Goal: Information Seeking & Learning: Compare options

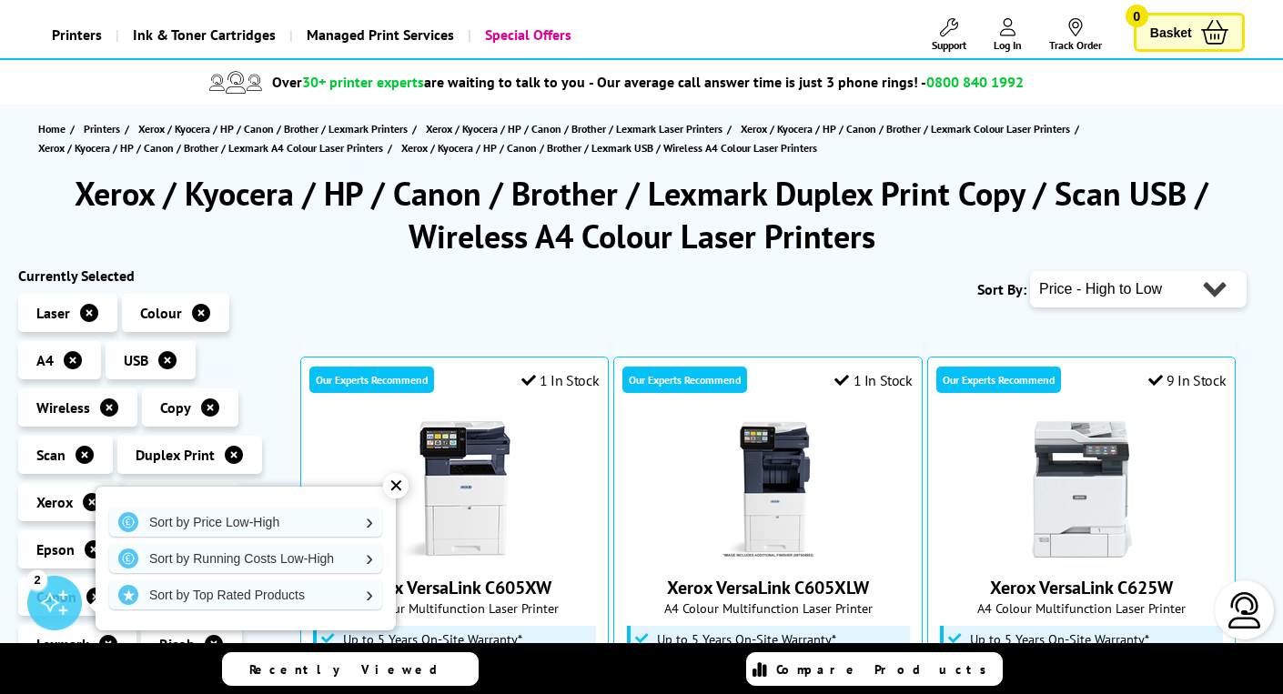
scroll to position [96, 0]
select select "Running Costs"
click option "Running Costs - Low to High" at bounding box center [0, 0] width 0 height 0
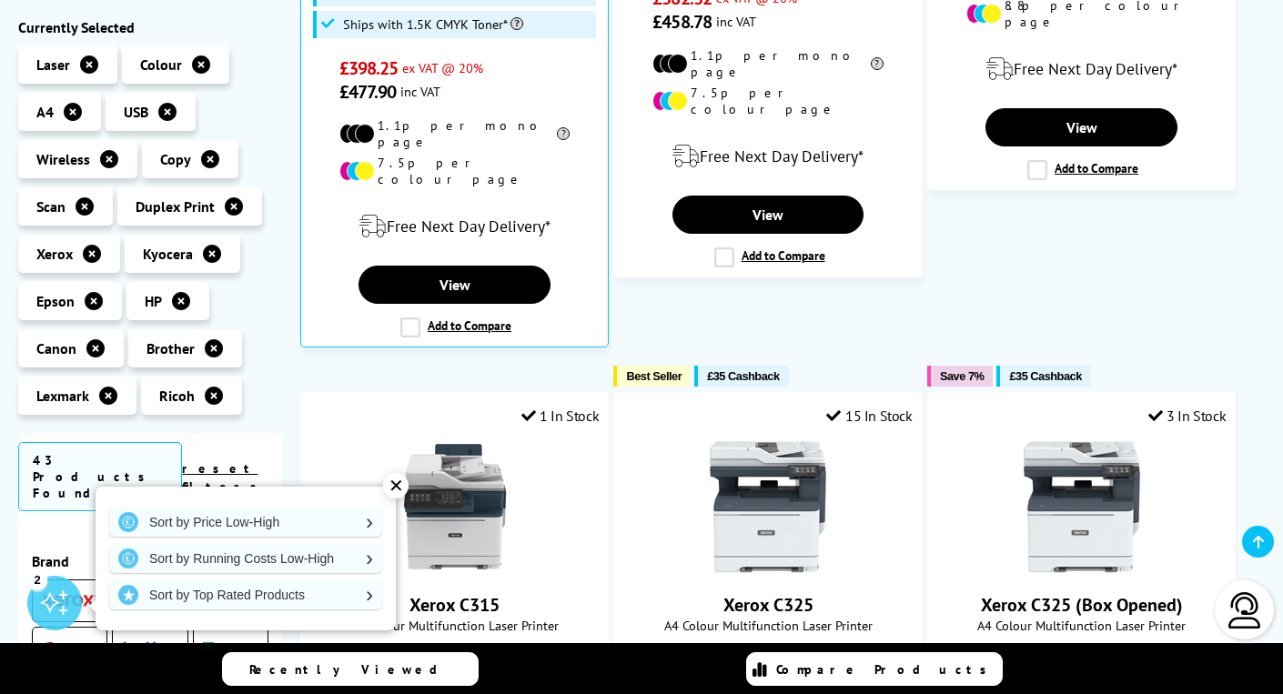
scroll to position [1578, 0]
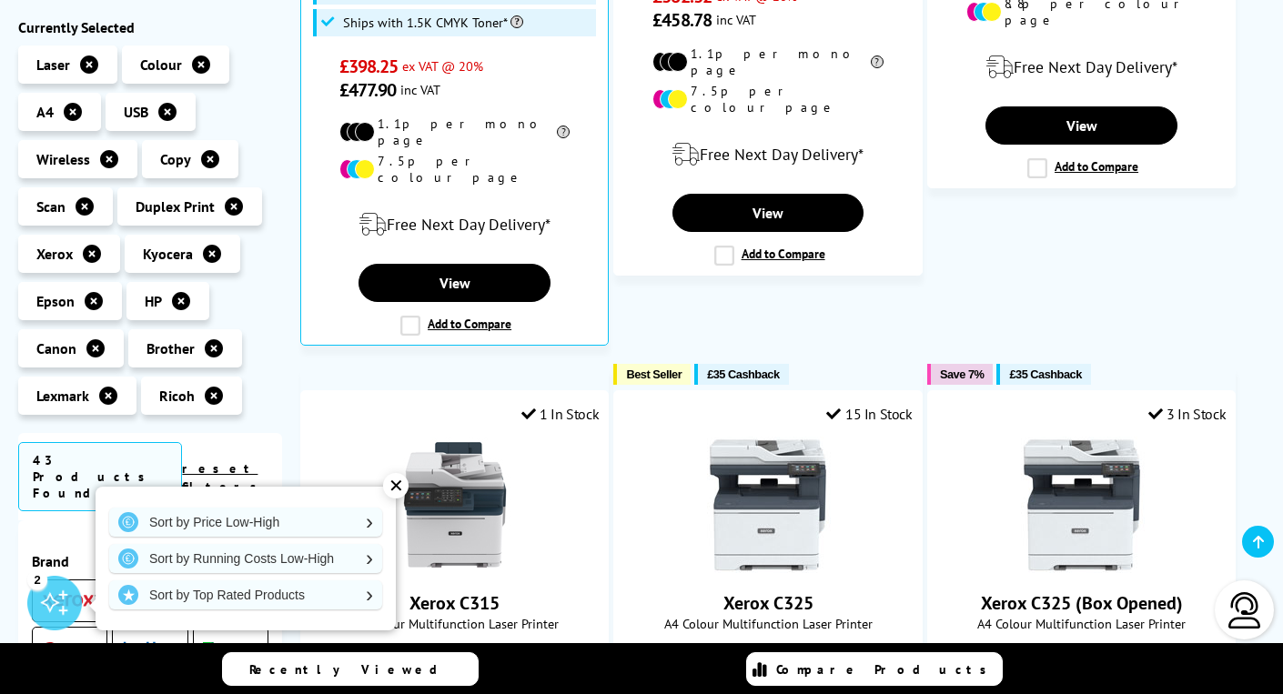
click at [396, 486] on div "✕" at bounding box center [395, 485] width 25 height 25
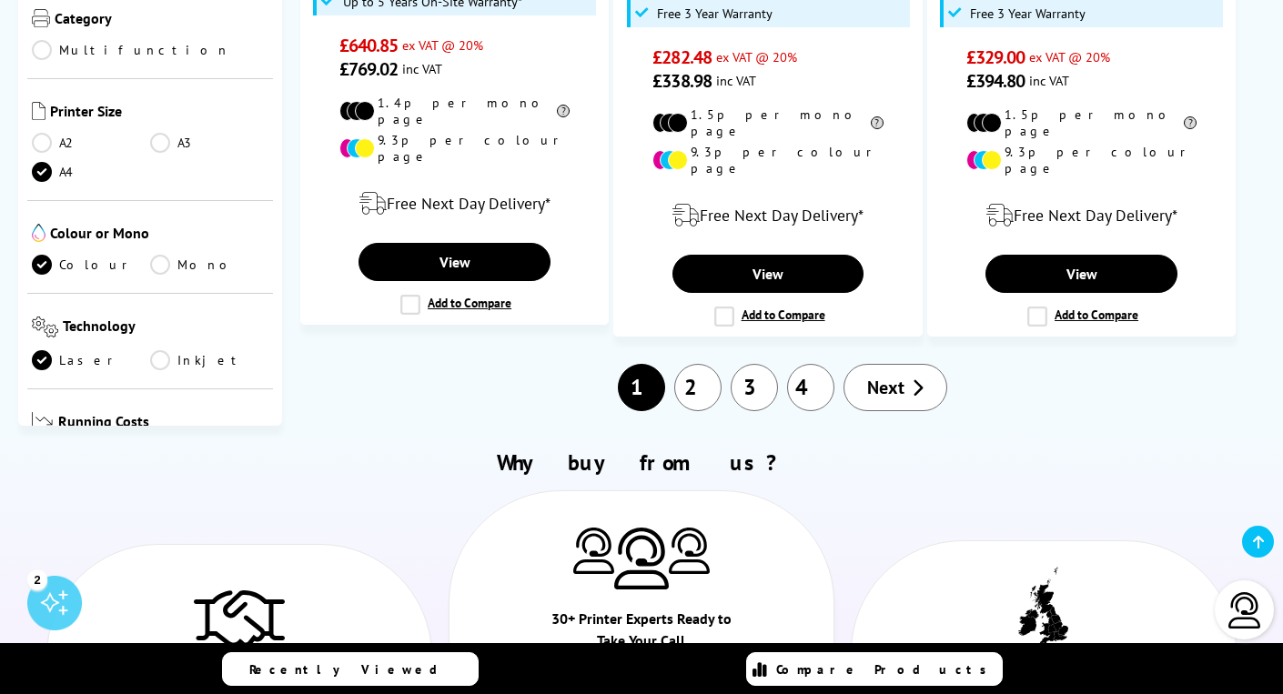
scroll to position [3036, 0]
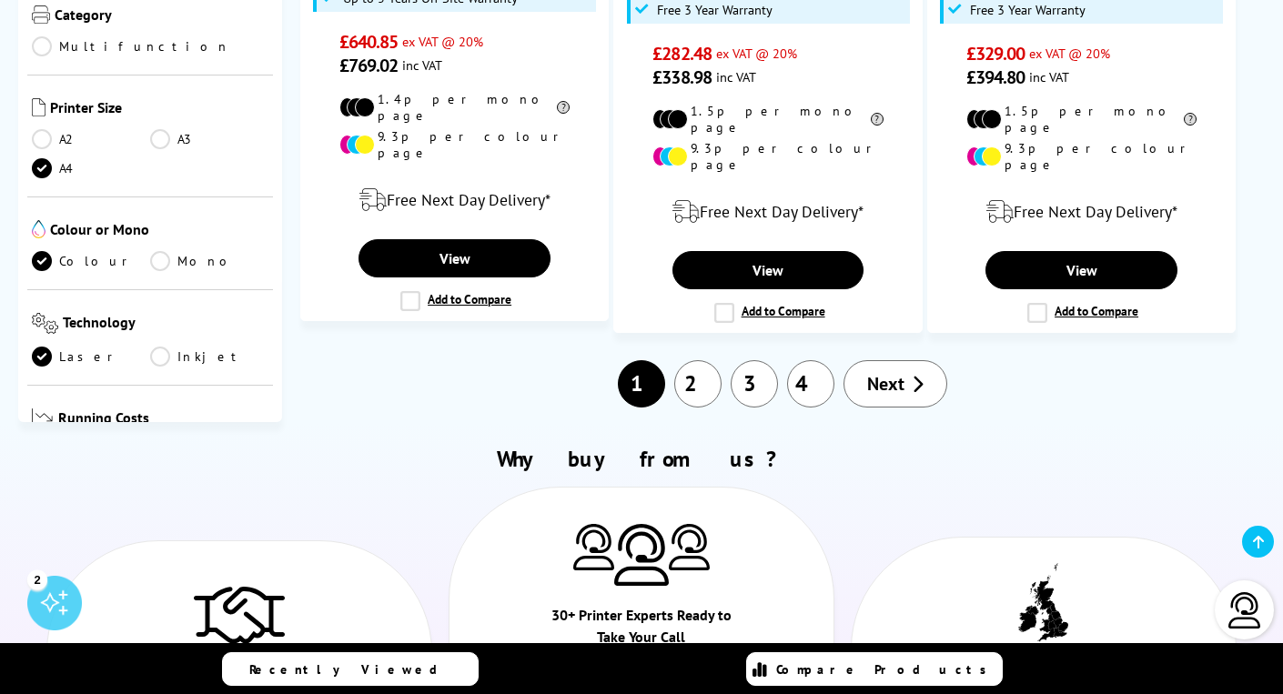
click at [883, 372] on span "Next" at bounding box center [885, 384] width 37 height 24
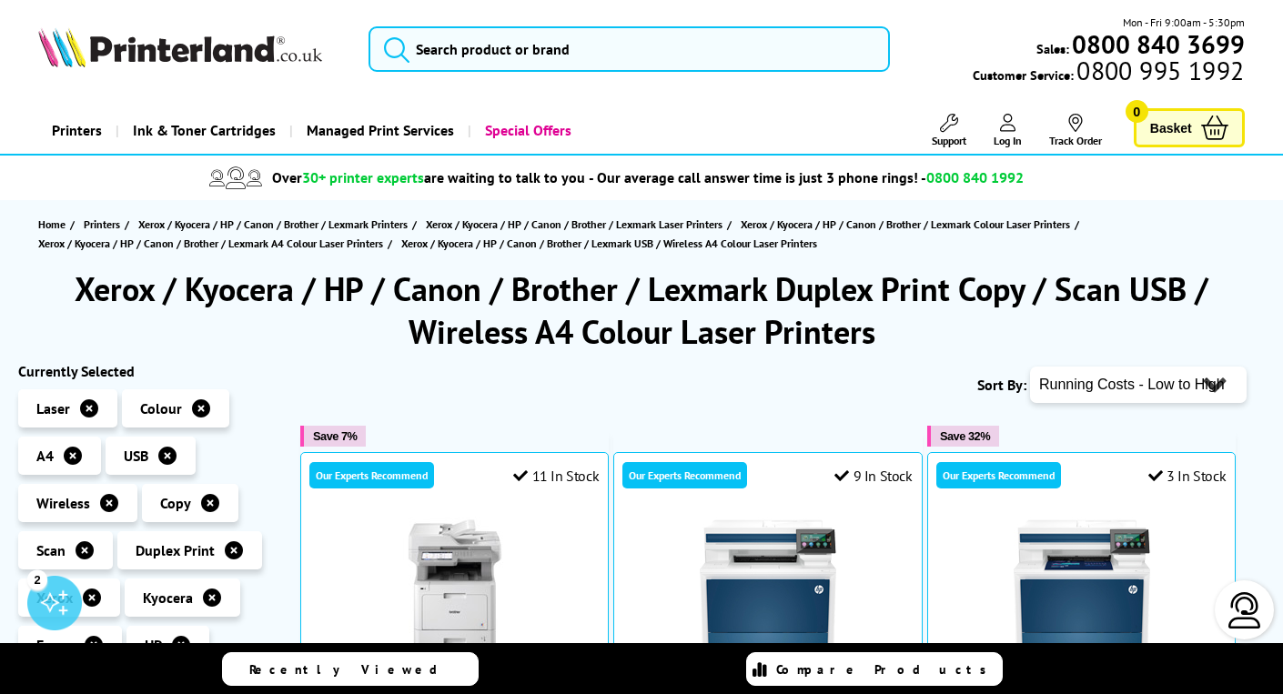
select select "Price Ascending"
click option "Price - Low to High" at bounding box center [0, 0] width 0 height 0
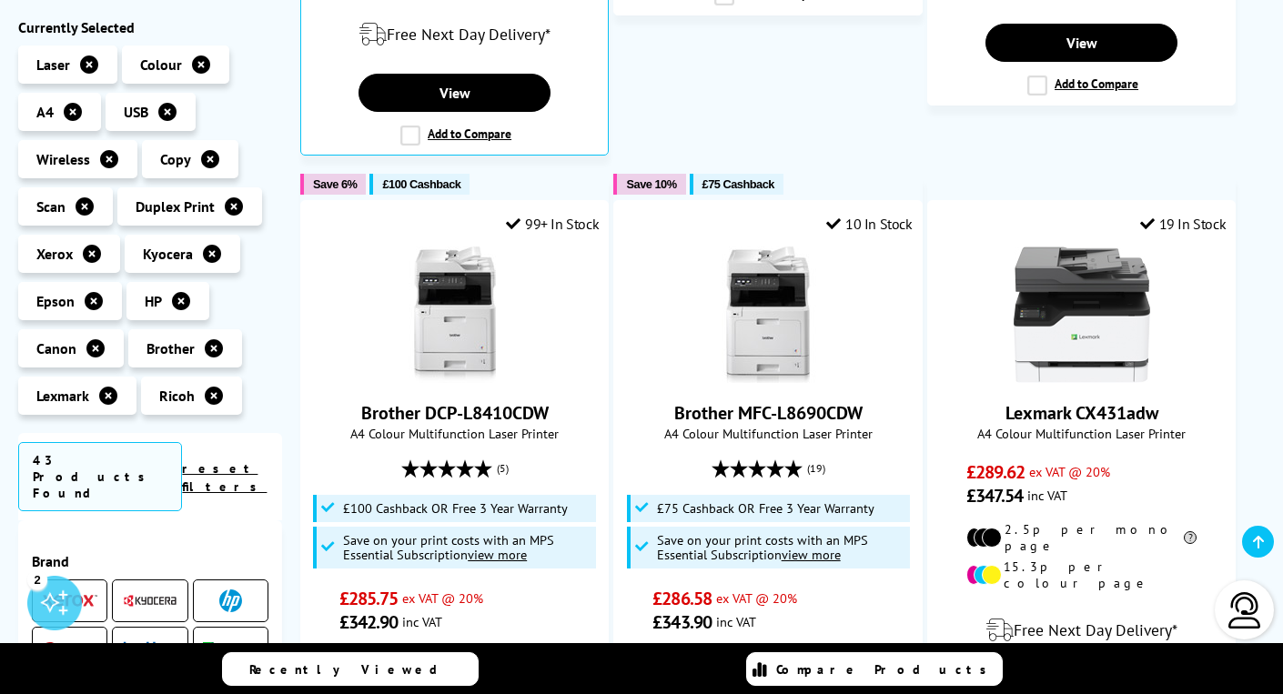
scroll to position [1097, 0]
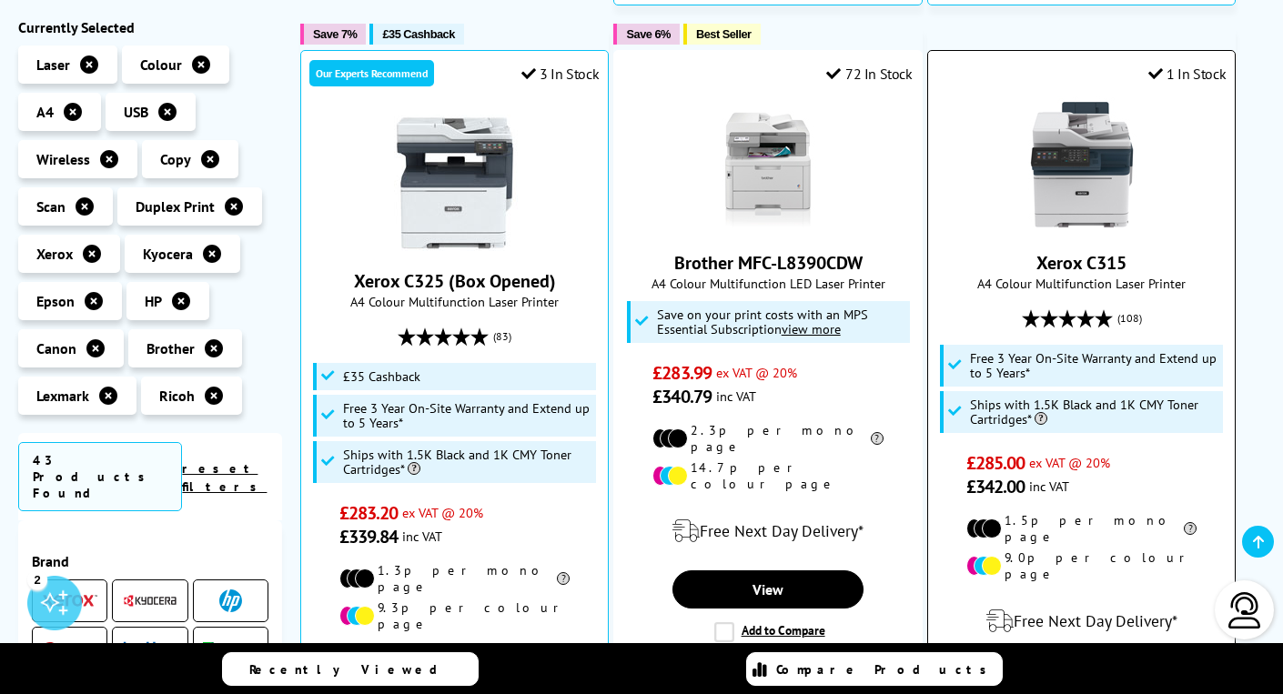
click at [1090, 164] on img at bounding box center [1082, 164] width 137 height 137
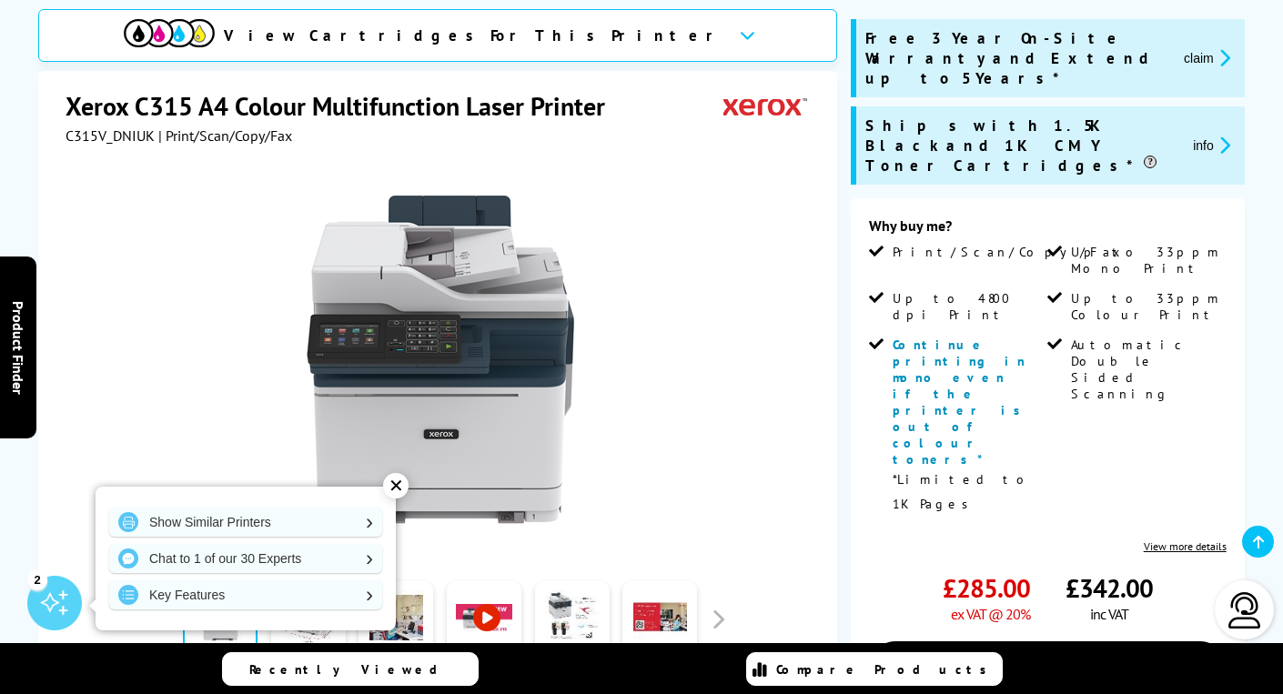
scroll to position [290, 0]
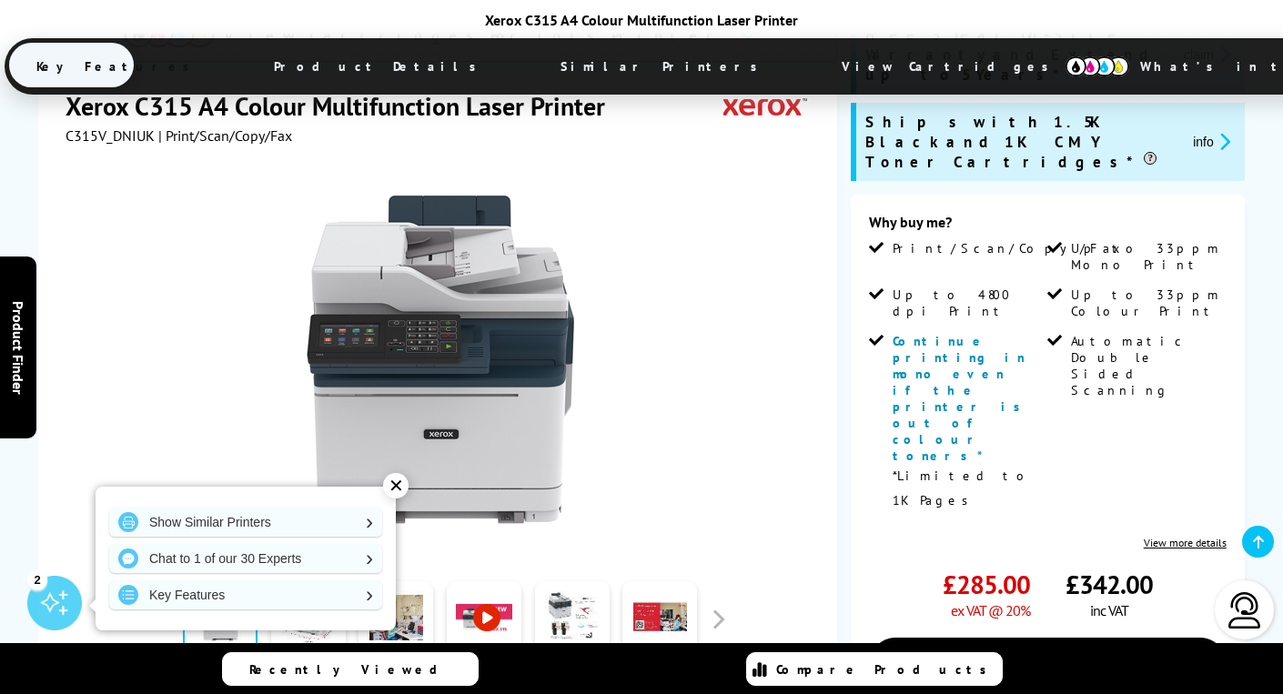
click at [393, 491] on div "✕" at bounding box center [395, 485] width 25 height 25
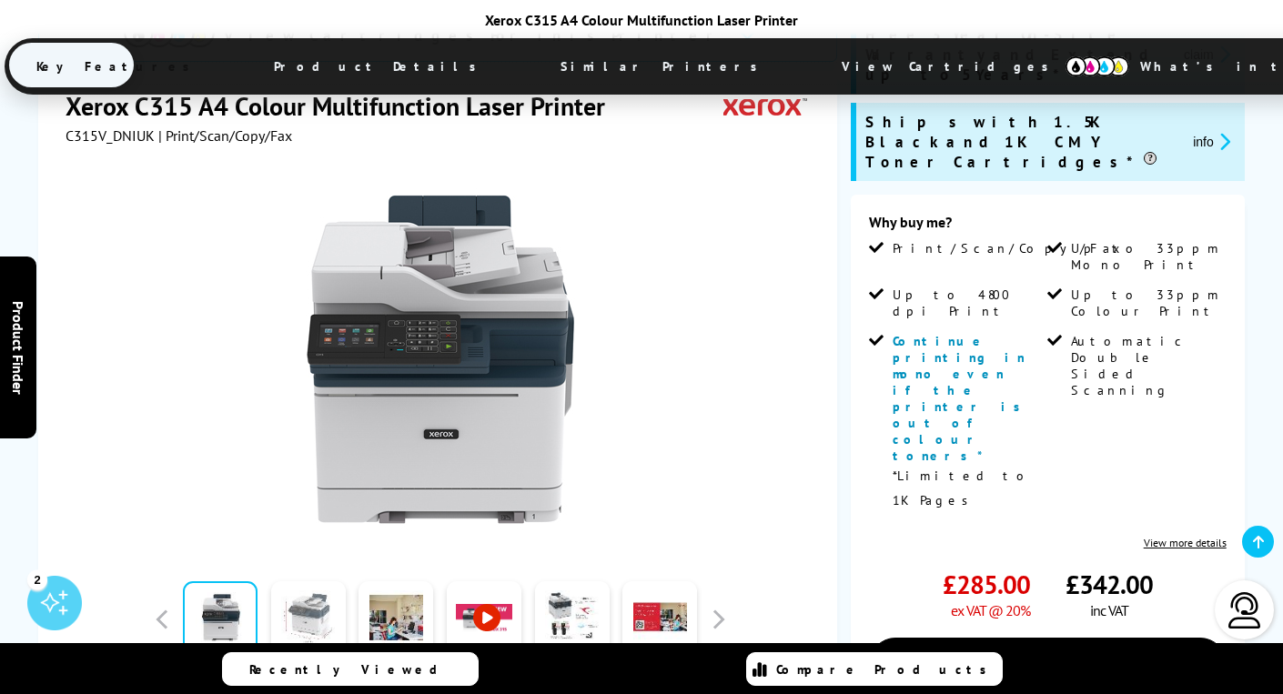
click at [307, 603] on link at bounding box center [308, 620] width 75 height 77
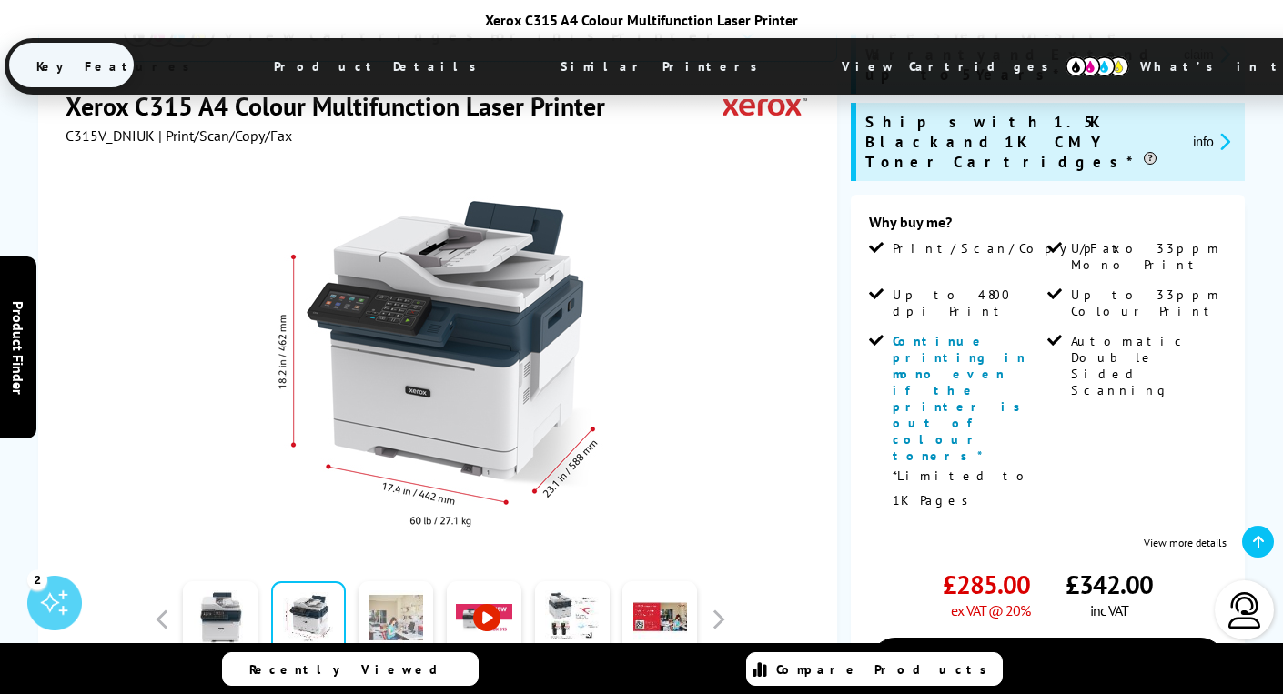
click at [386, 603] on link at bounding box center [396, 620] width 75 height 77
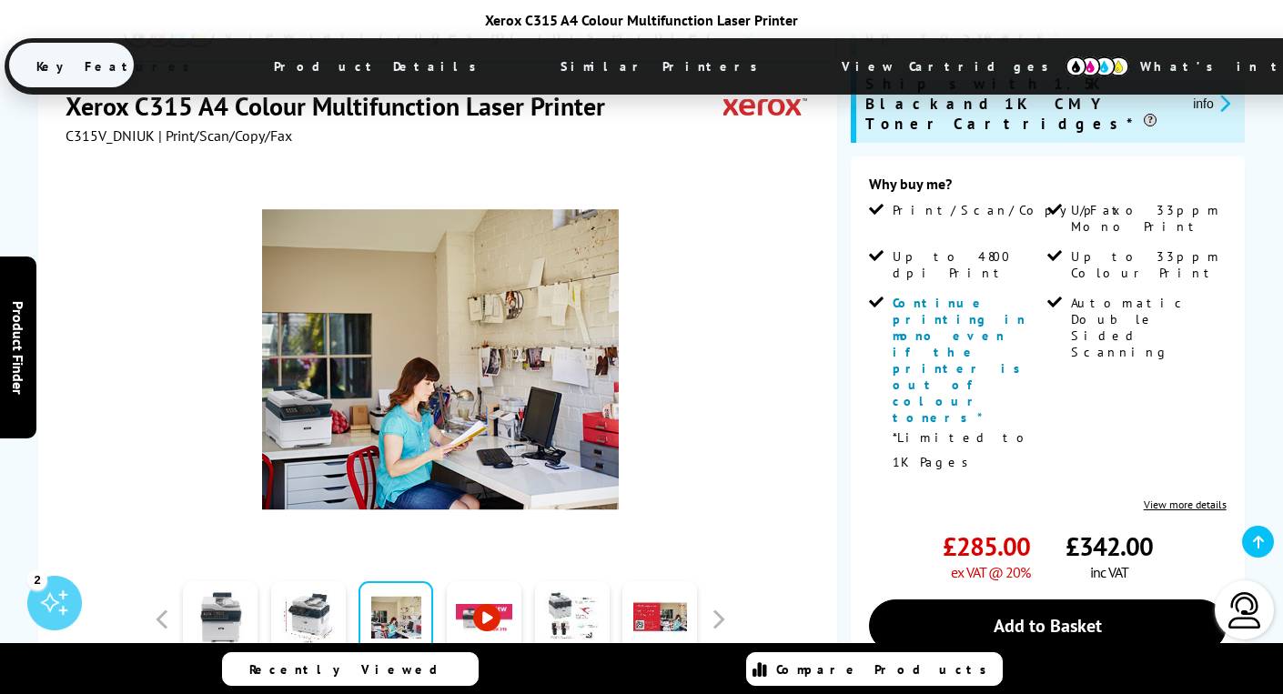
scroll to position [330, 0]
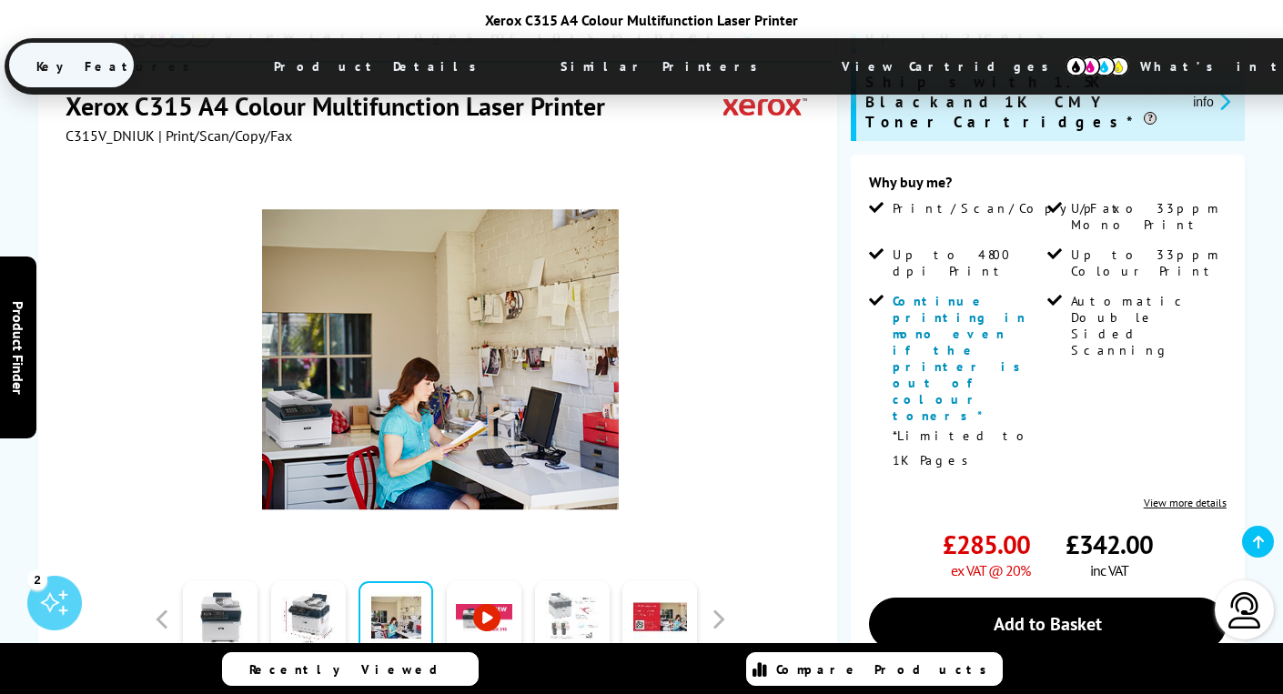
click at [569, 600] on link at bounding box center [572, 620] width 75 height 77
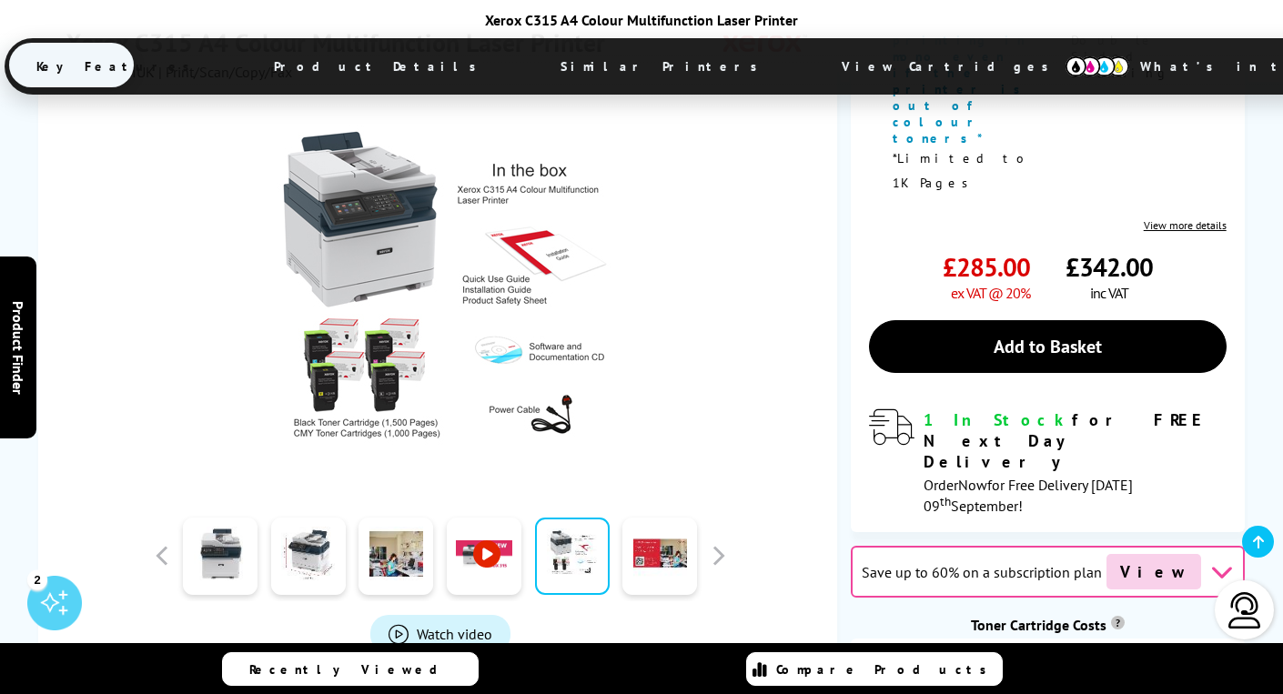
scroll to position [613, 0]
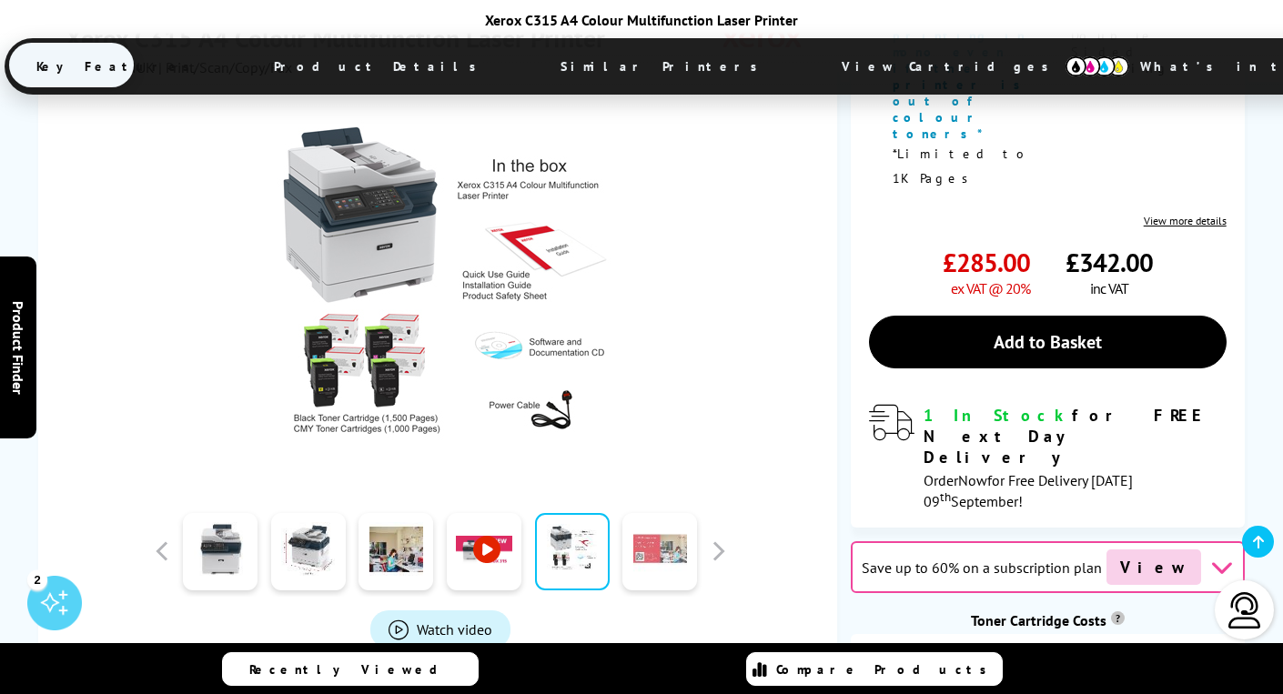
click at [688, 512] on link at bounding box center [660, 550] width 75 height 77
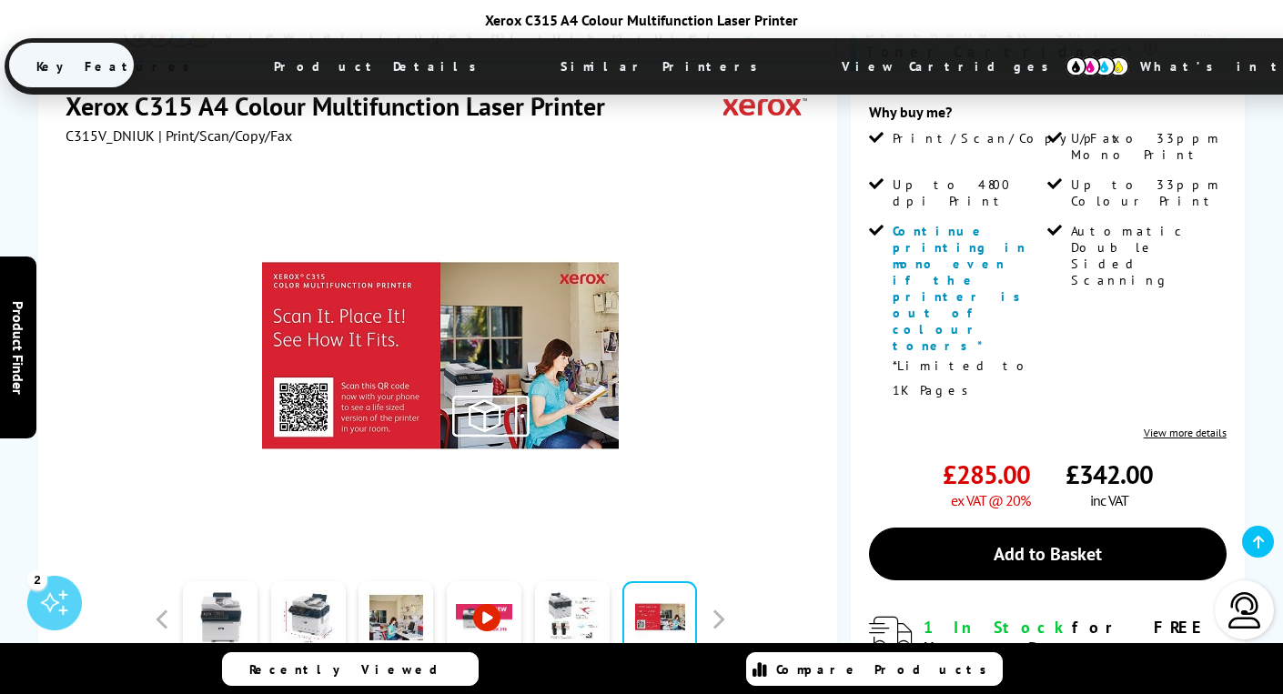
scroll to position [398, 0]
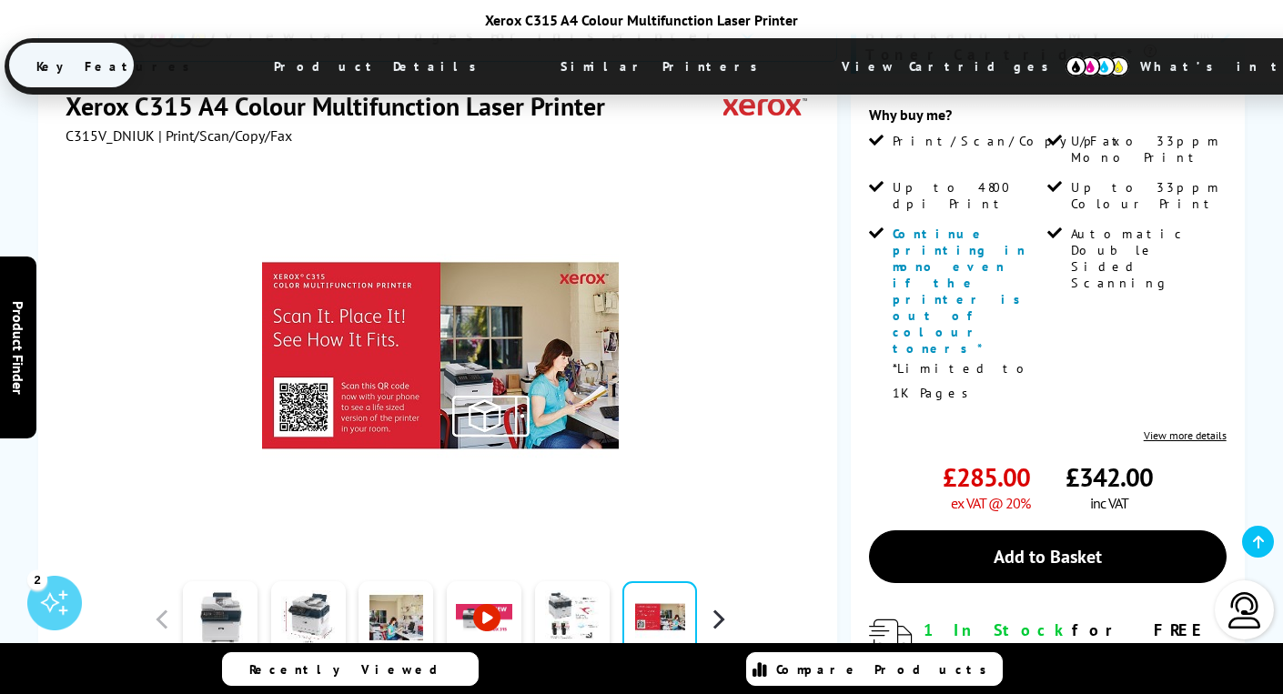
click at [725, 606] on button "button" at bounding box center [717, 619] width 27 height 27
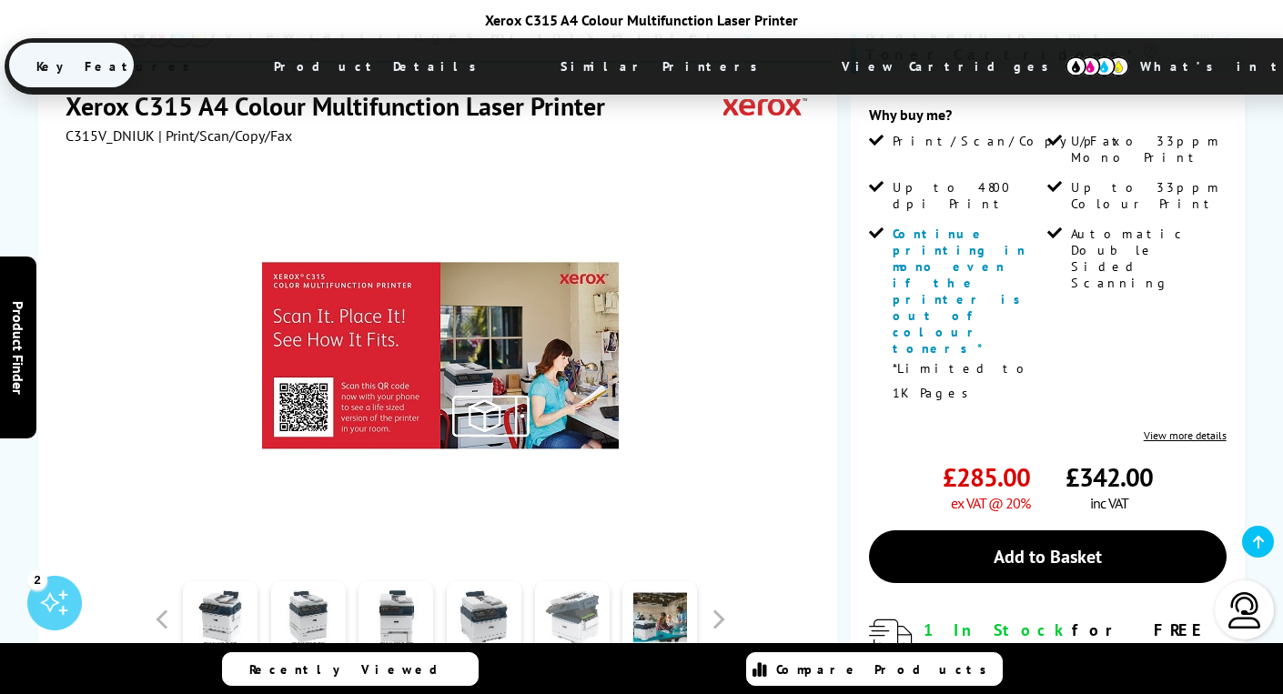
click at [583, 582] on link at bounding box center [572, 620] width 75 height 77
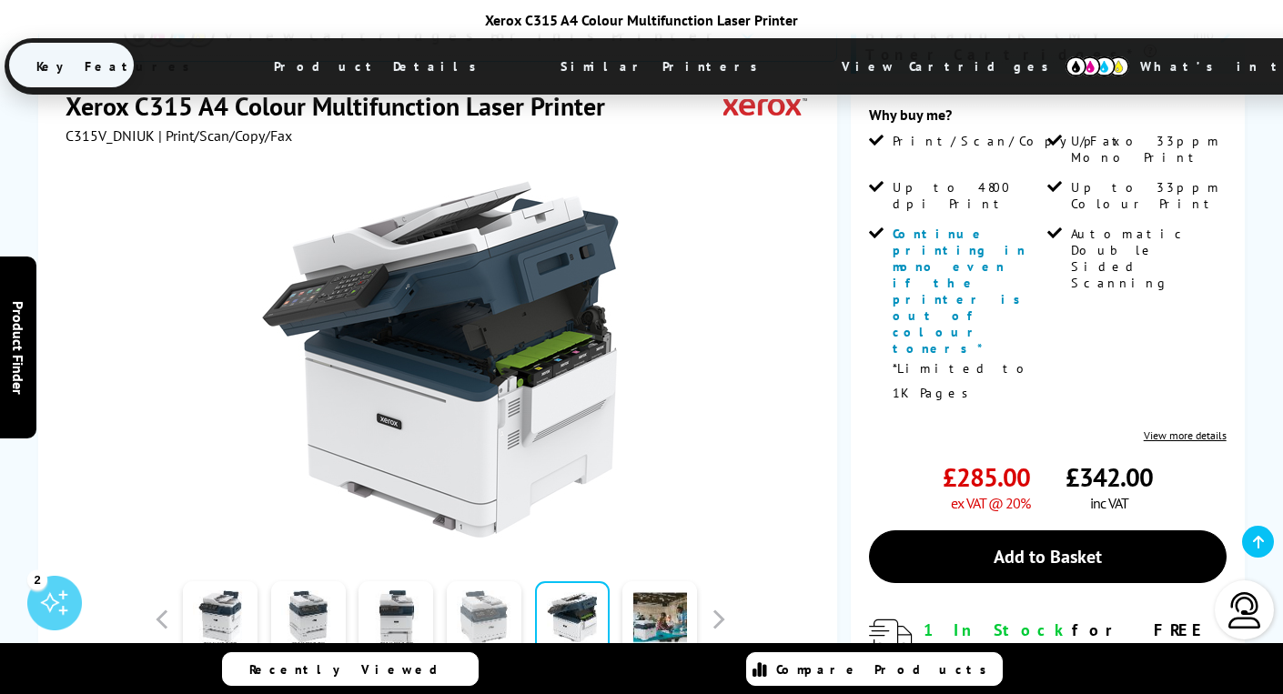
click at [460, 582] on link at bounding box center [484, 620] width 75 height 77
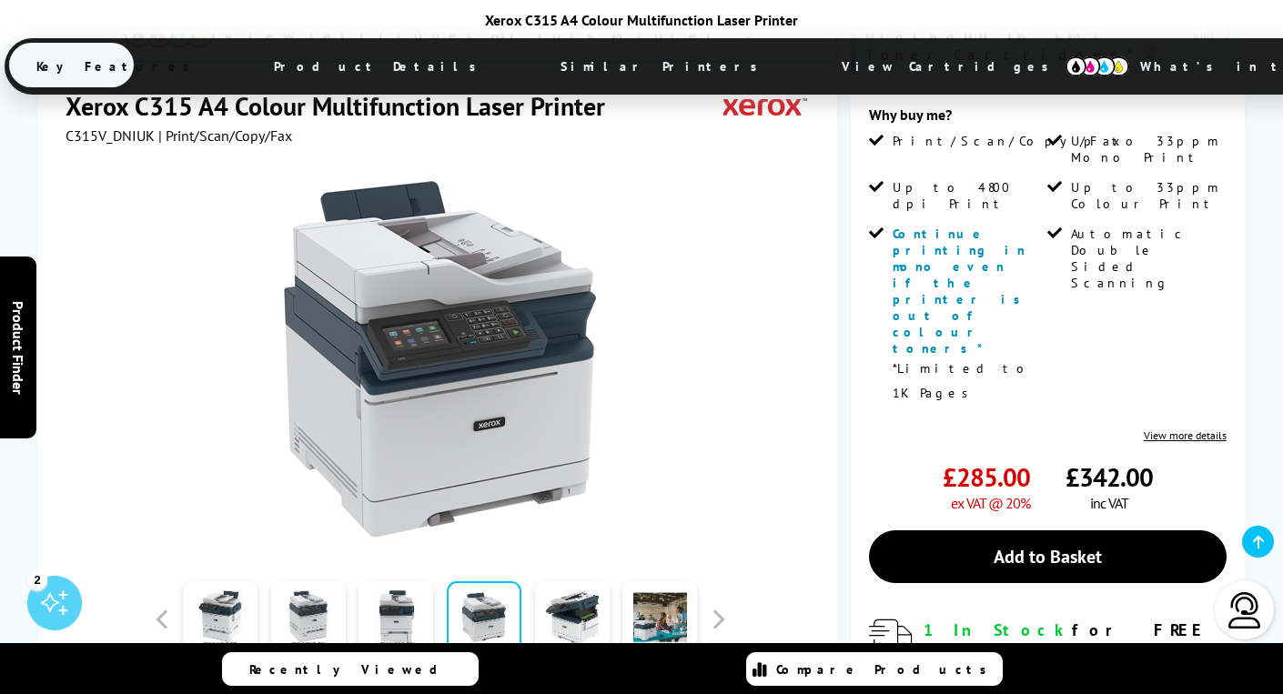
click at [534, 574] on div at bounding box center [572, 619] width 88 height 91
click at [583, 582] on link at bounding box center [572, 620] width 75 height 77
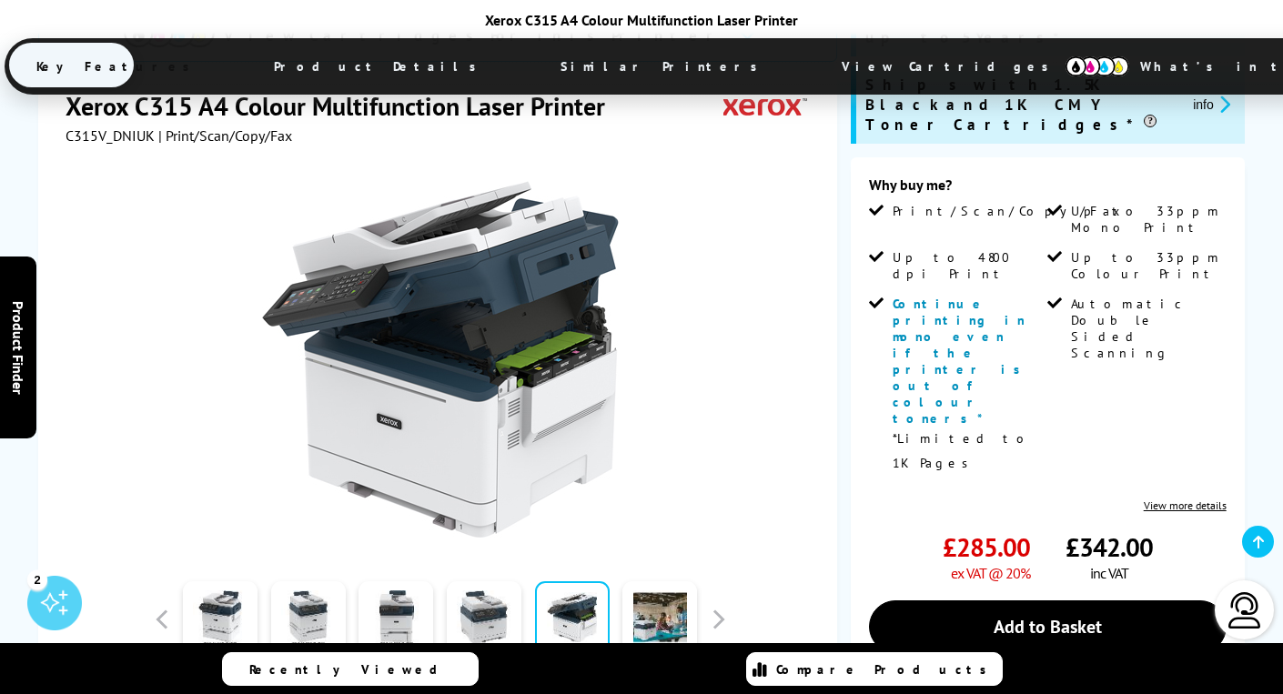
scroll to position [330, 0]
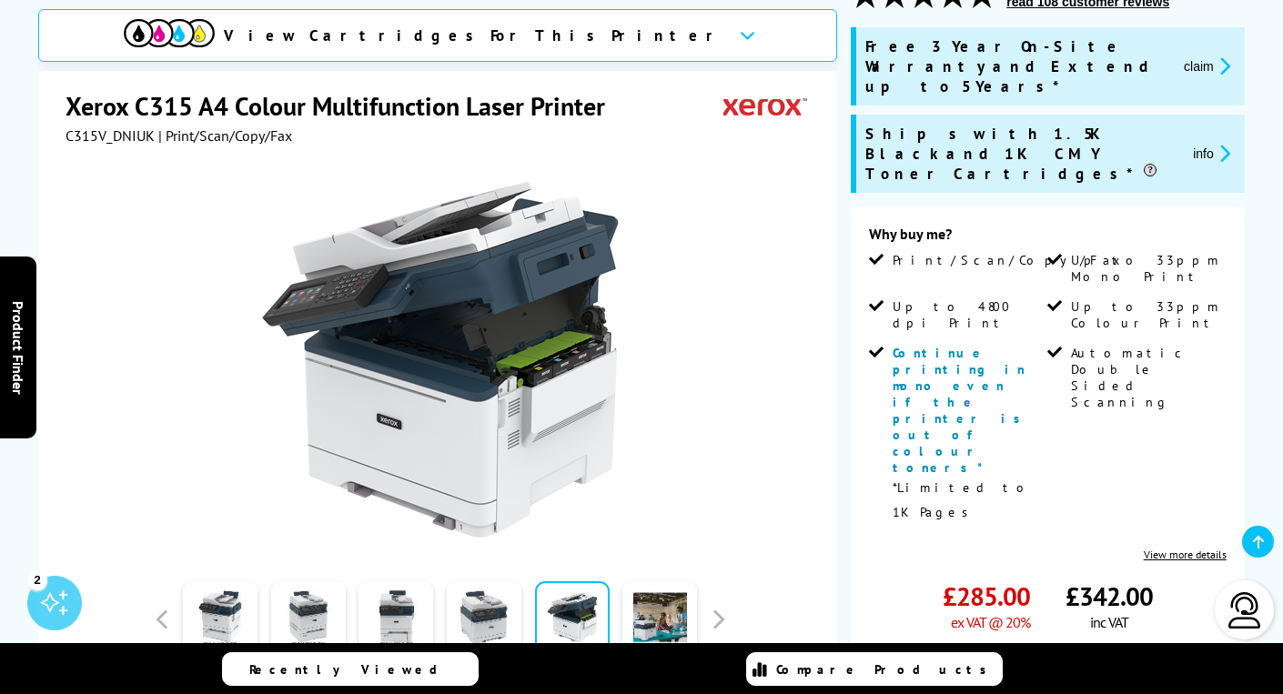
click at [1187, 548] on link "View more details" at bounding box center [1185, 555] width 83 height 14
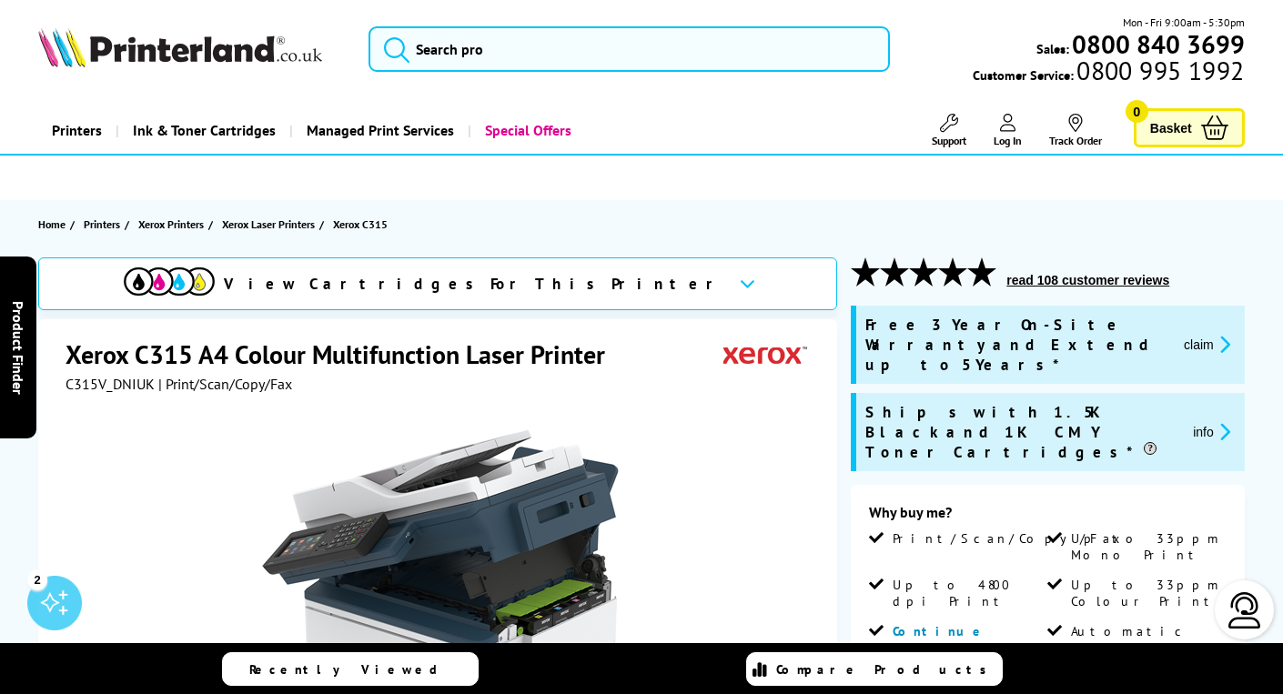
scroll to position [35, 0]
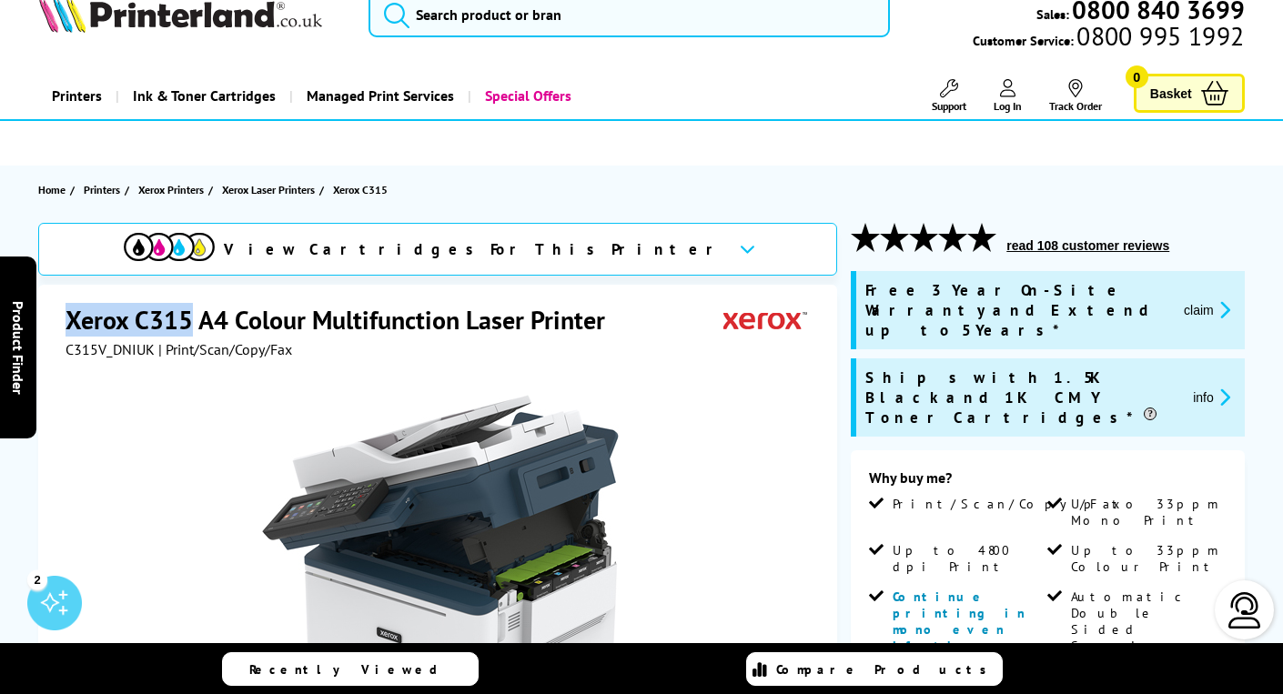
drag, startPoint x: 71, startPoint y: 316, endPoint x: 187, endPoint y: 318, distance: 115.6
click at [187, 318] on h1 "Xerox C315 A4 Colour Multifunction Laser Printer" at bounding box center [345, 320] width 558 height 34
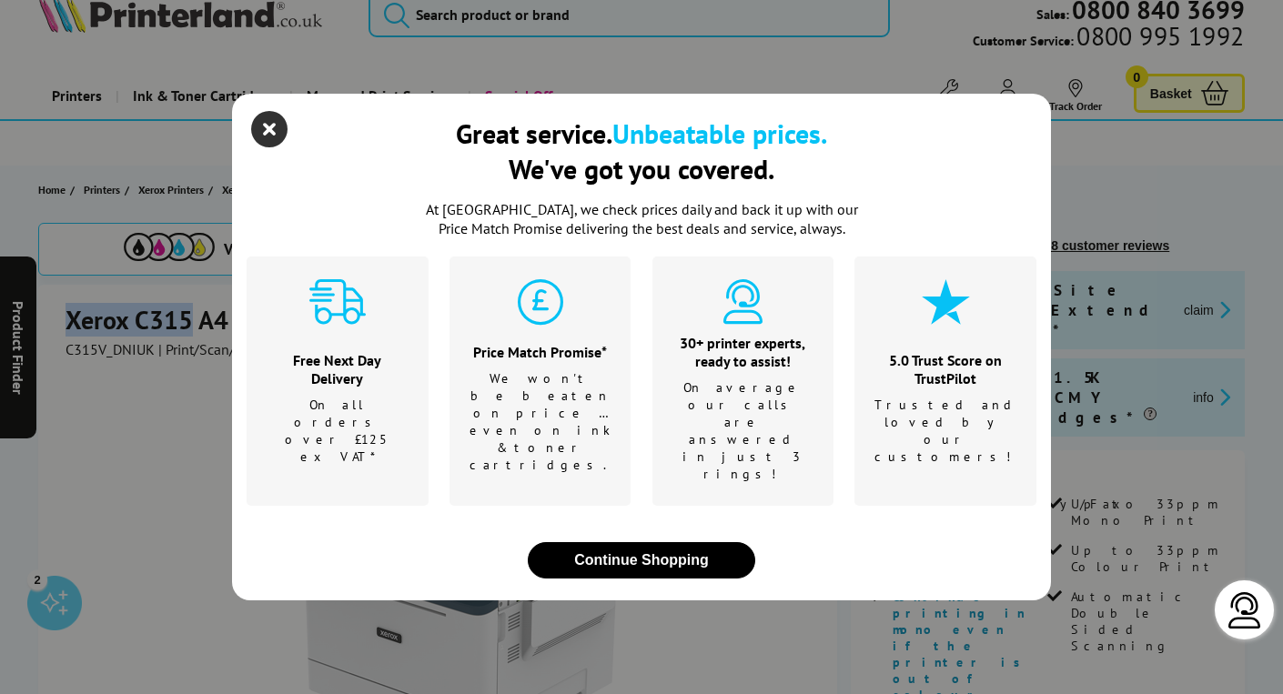
click at [274, 147] on icon "close modal" at bounding box center [269, 129] width 36 height 36
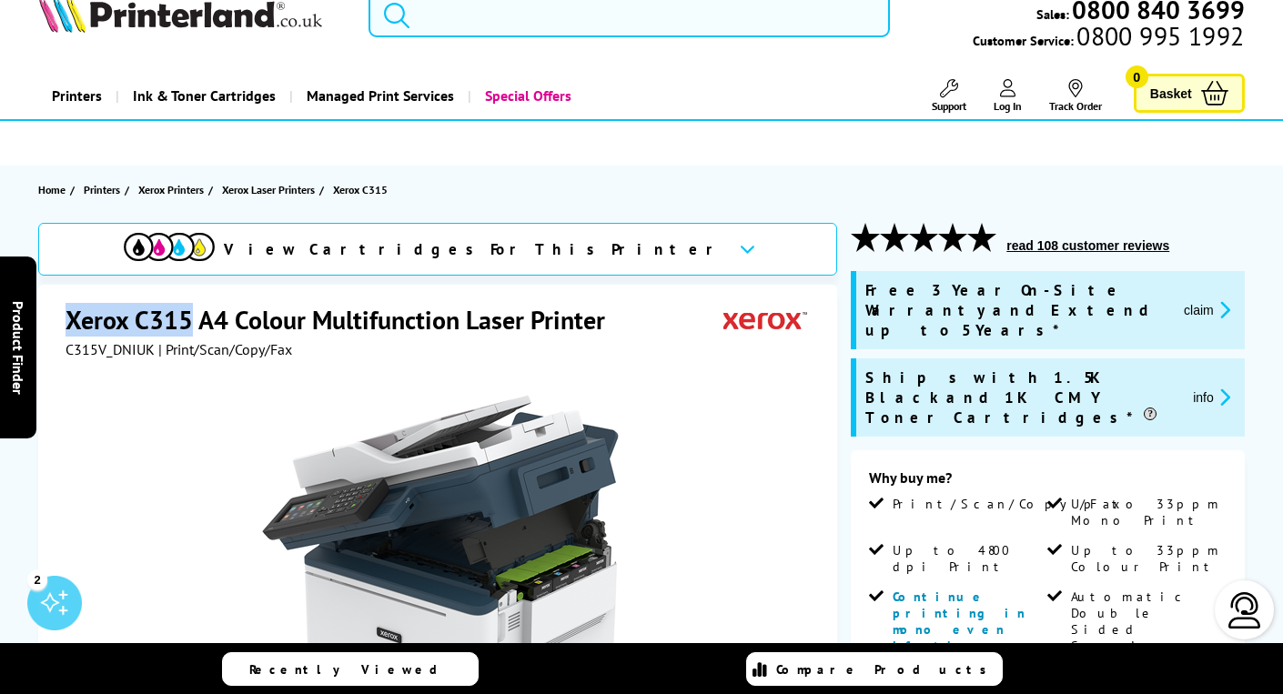
copy h1 "Xerox C315"
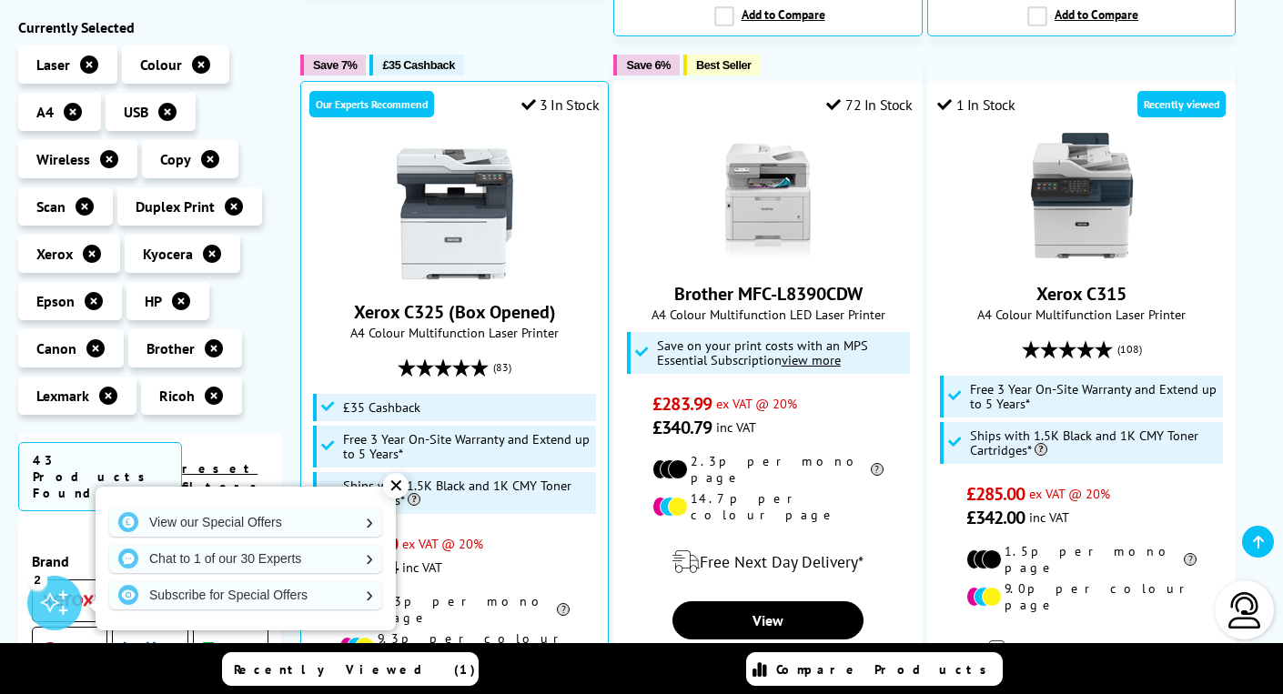
scroll to position [1066, 0]
click at [93, 249] on icon at bounding box center [92, 254] width 18 height 18
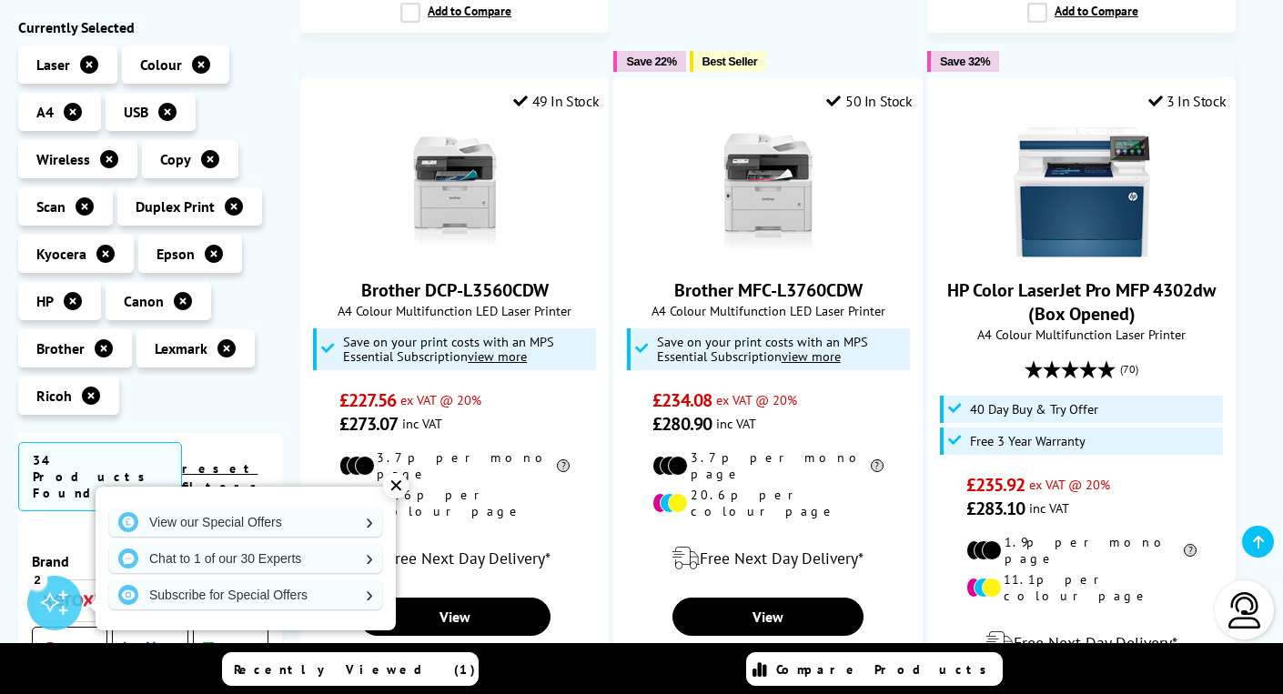
click at [210, 250] on icon at bounding box center [214, 254] width 18 height 18
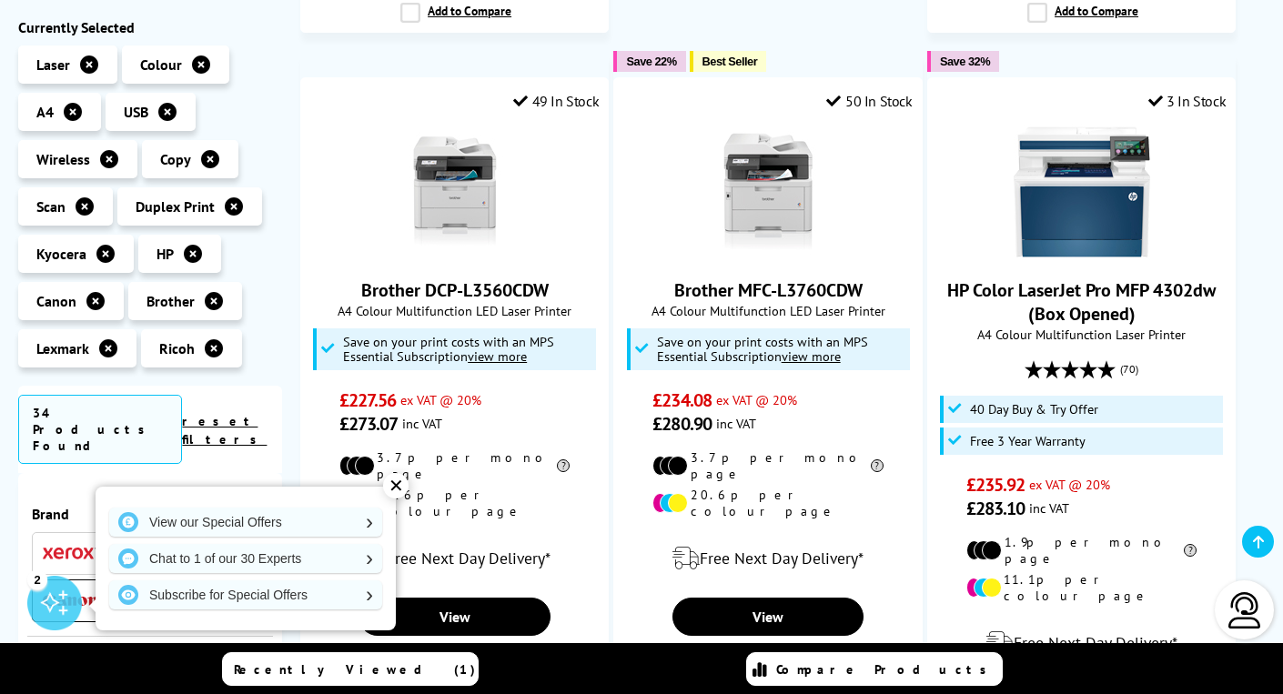
click at [103, 249] on icon at bounding box center [105, 254] width 18 height 18
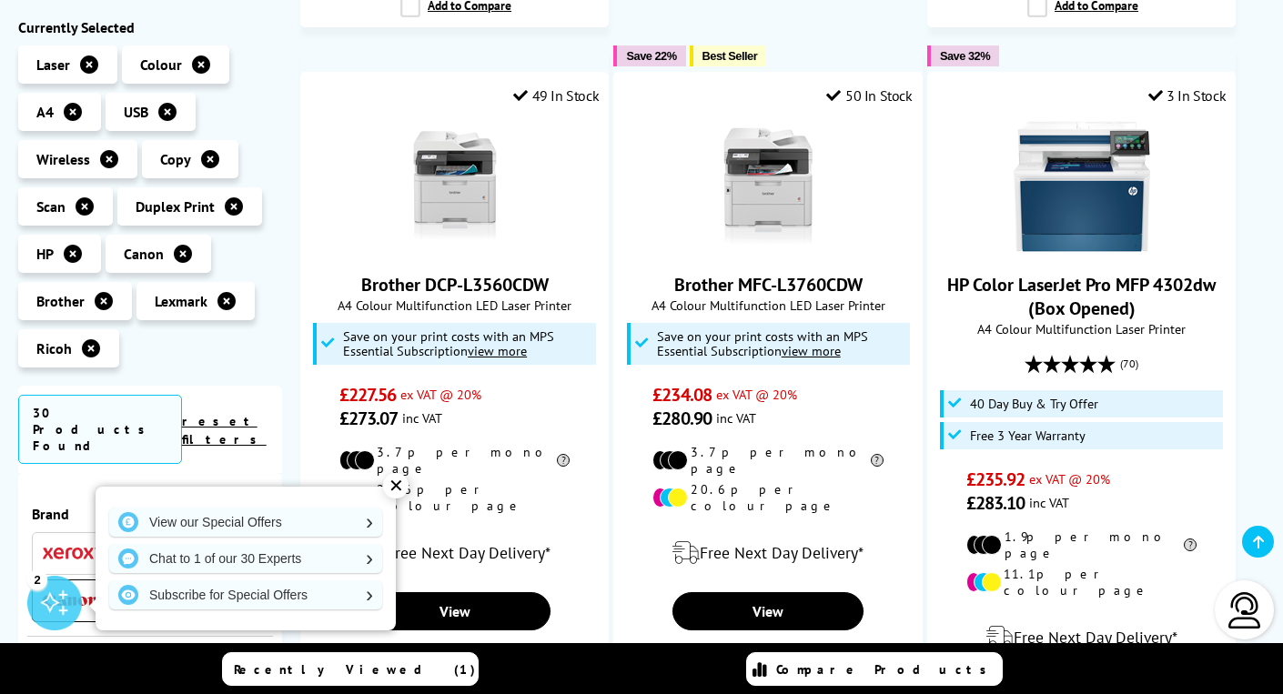
click at [79, 254] on icon at bounding box center [73, 254] width 18 height 18
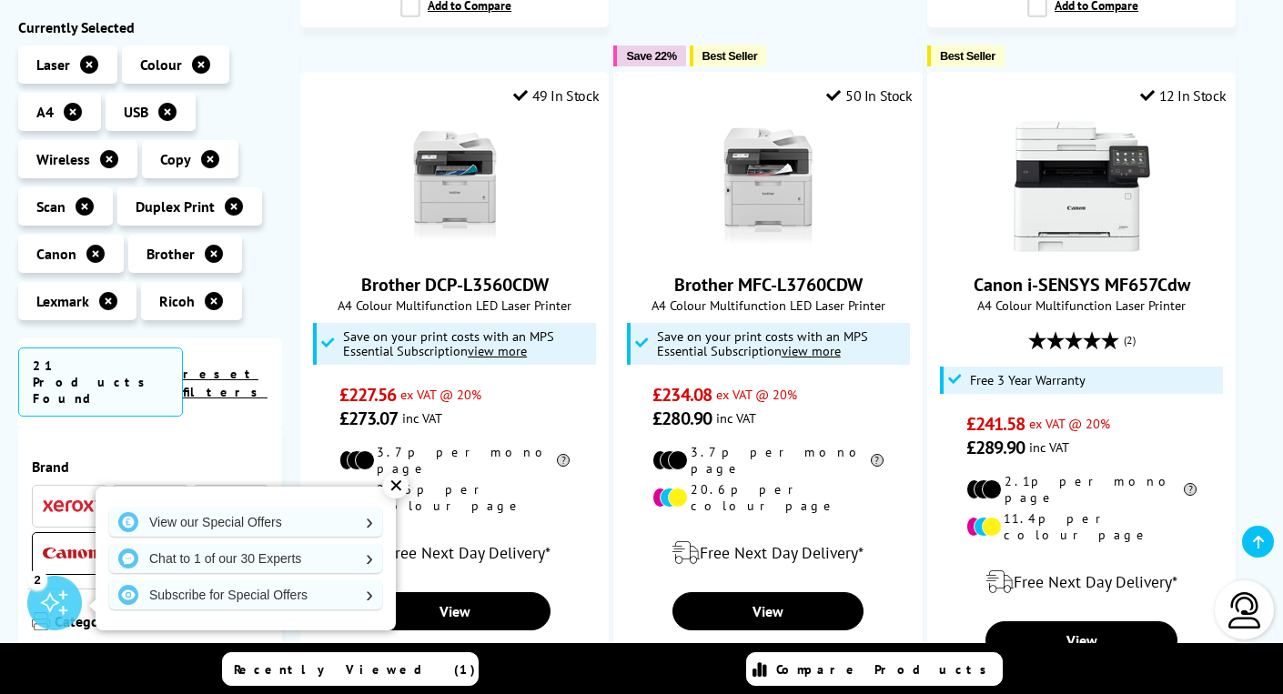
click at [218, 254] on icon at bounding box center [214, 254] width 18 height 18
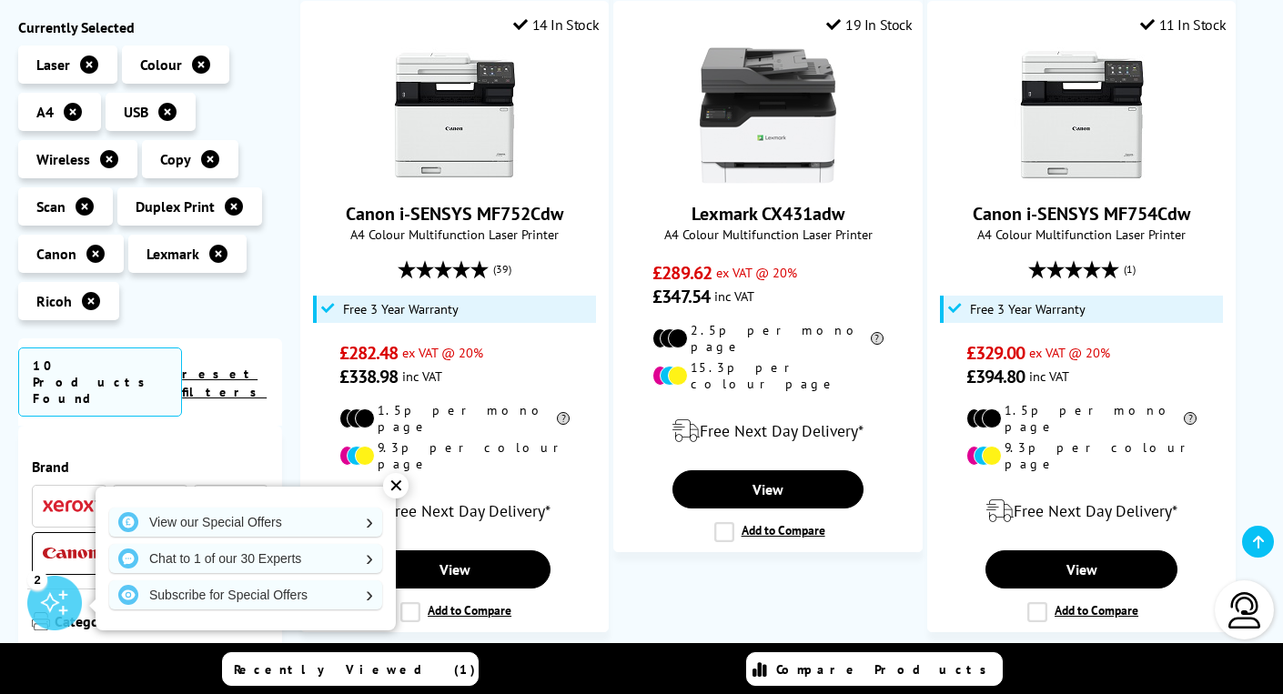
click at [215, 257] on icon at bounding box center [218, 254] width 18 height 18
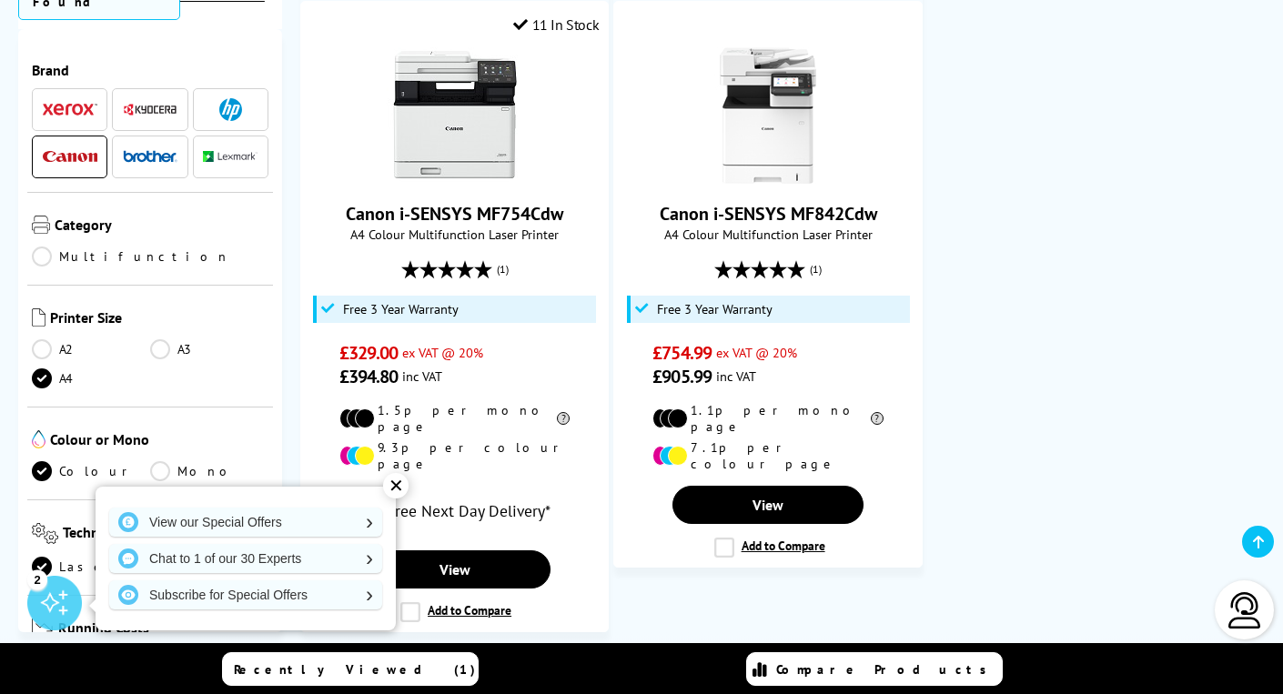
click at [74, 146] on span at bounding box center [70, 157] width 55 height 23
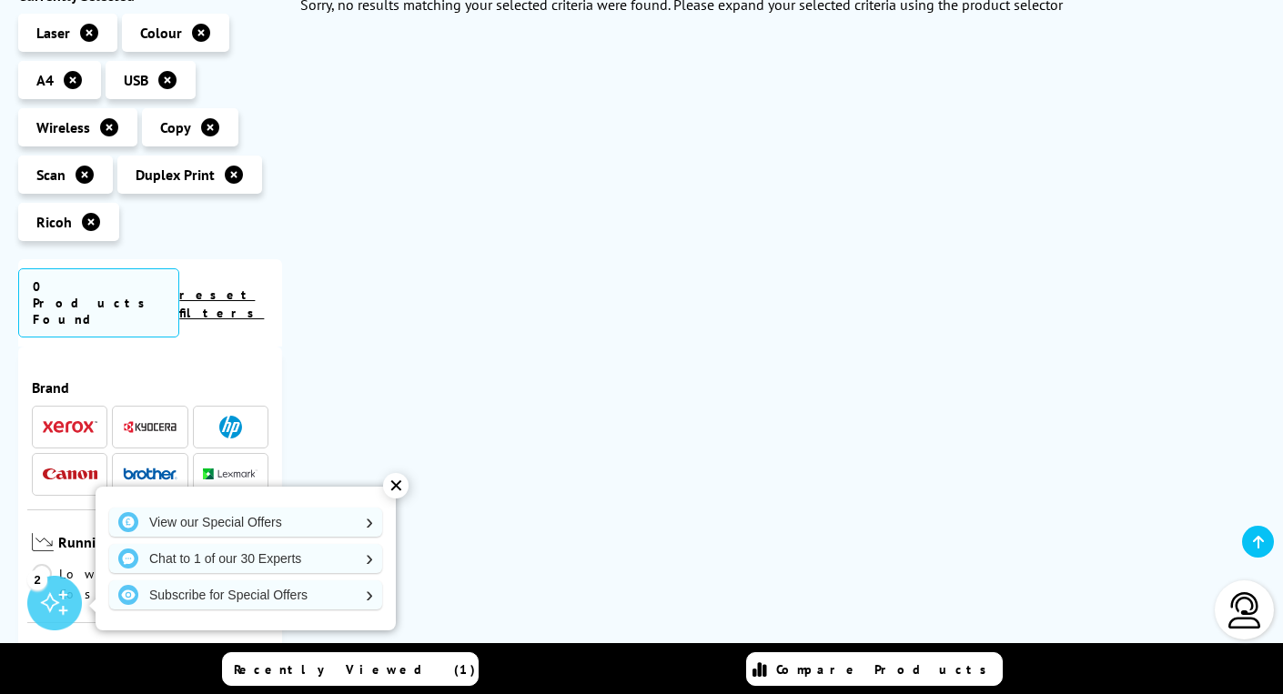
scroll to position [312, 0]
click at [399, 487] on div "✕" at bounding box center [395, 485] width 25 height 25
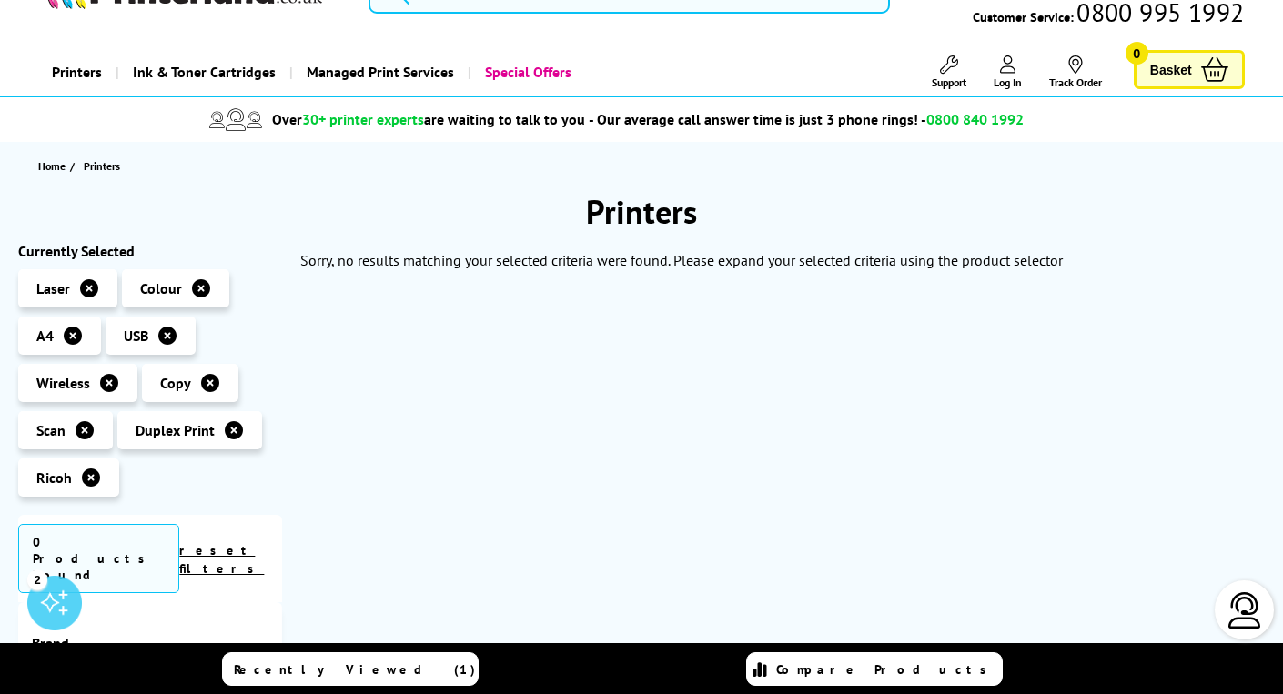
scroll to position [82, 0]
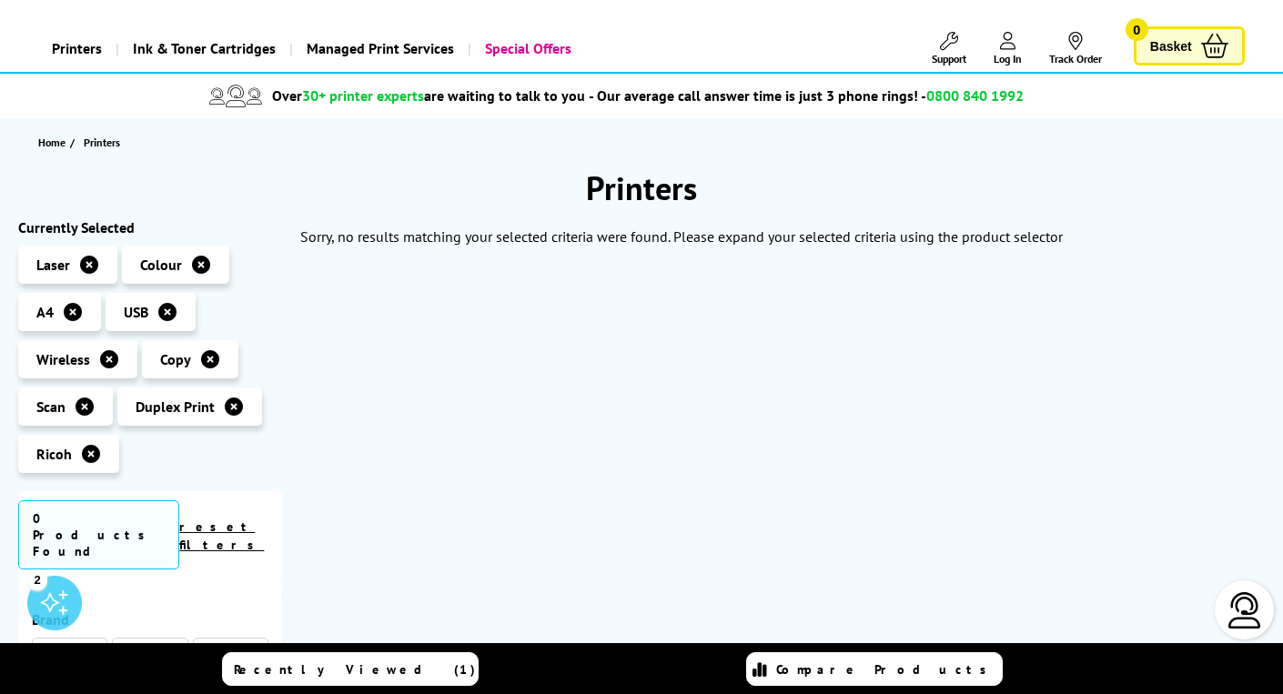
click at [228, 412] on icon at bounding box center [234, 407] width 18 height 18
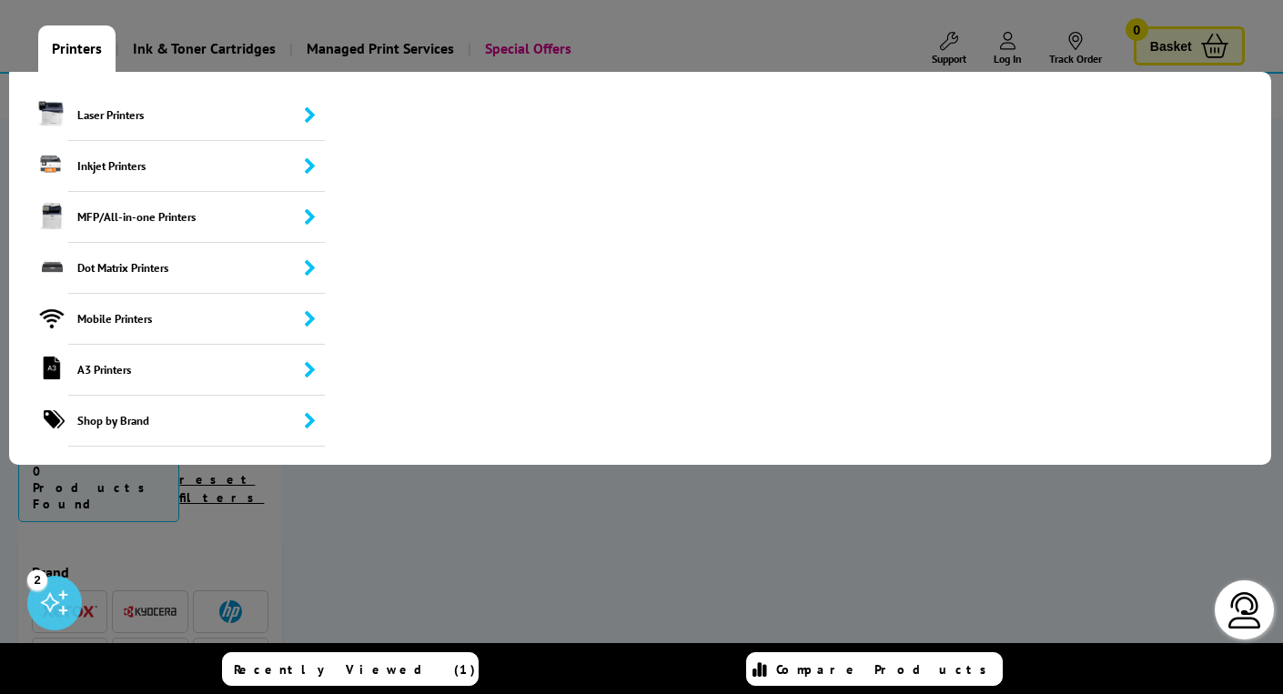
click at [93, 45] on link "Printers" at bounding box center [76, 48] width 77 height 46
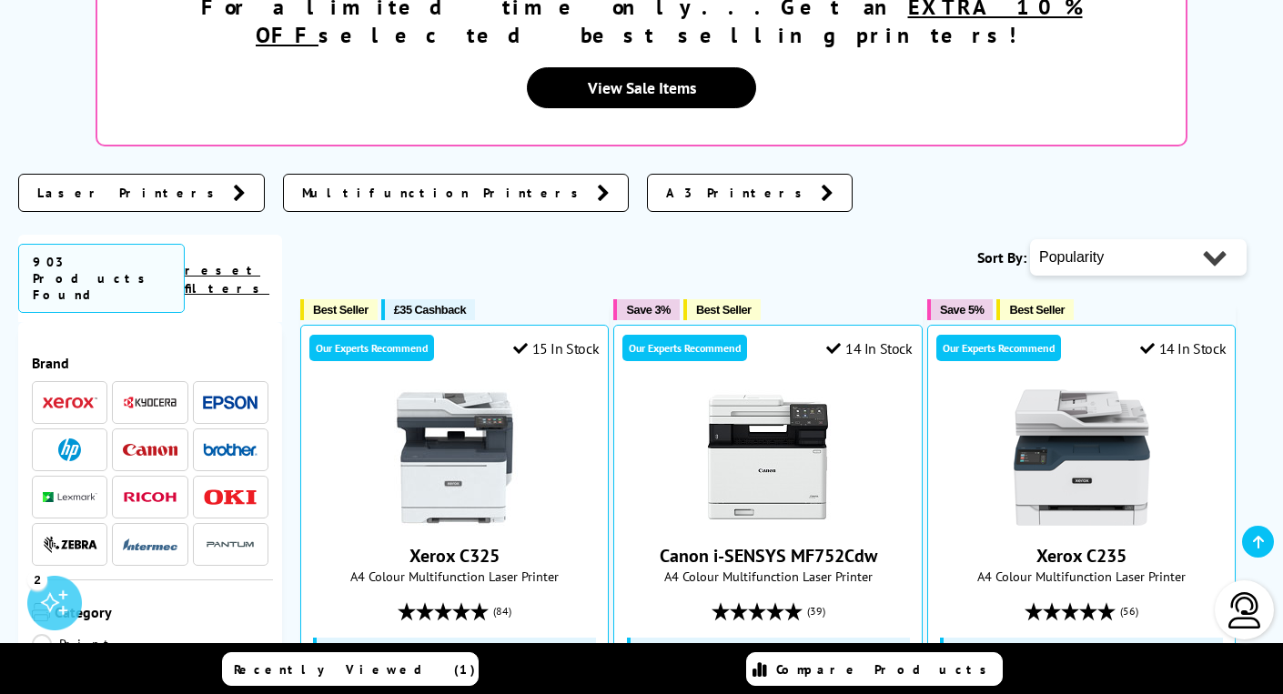
scroll to position [394, 0]
click at [160, 443] on img at bounding box center [150, 449] width 55 height 12
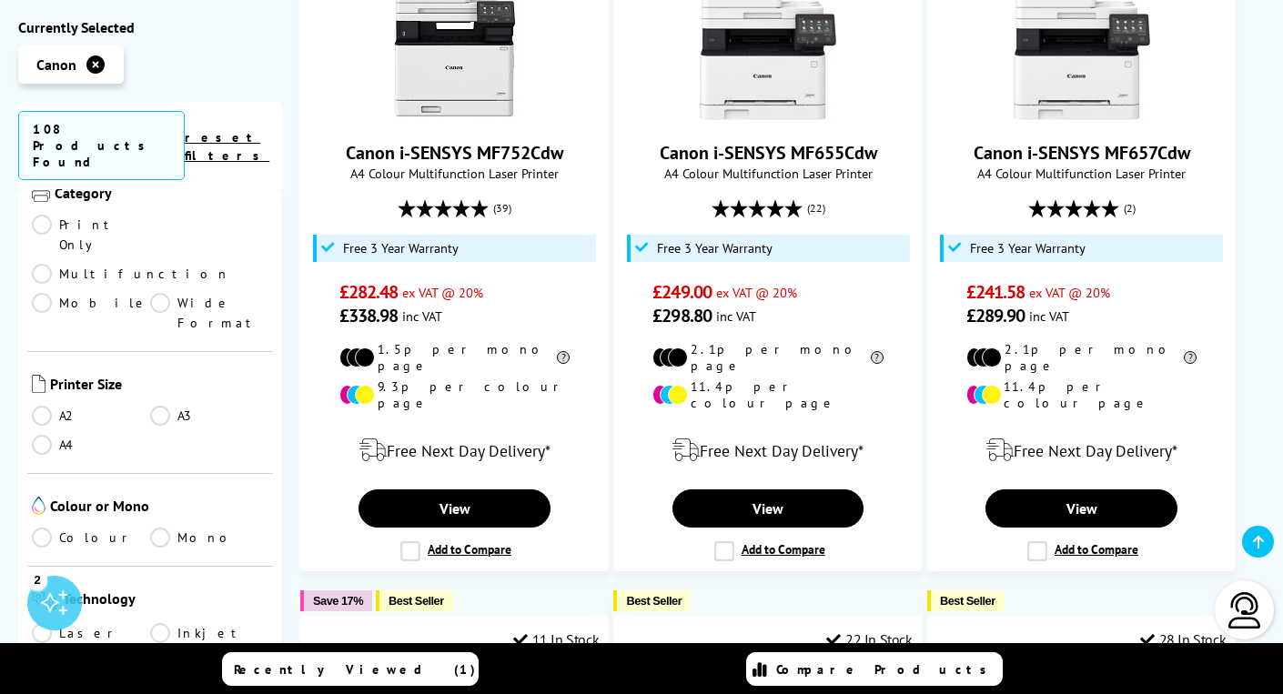
scroll to position [495, 0]
click at [46, 432] on link "A4" at bounding box center [91, 442] width 118 height 20
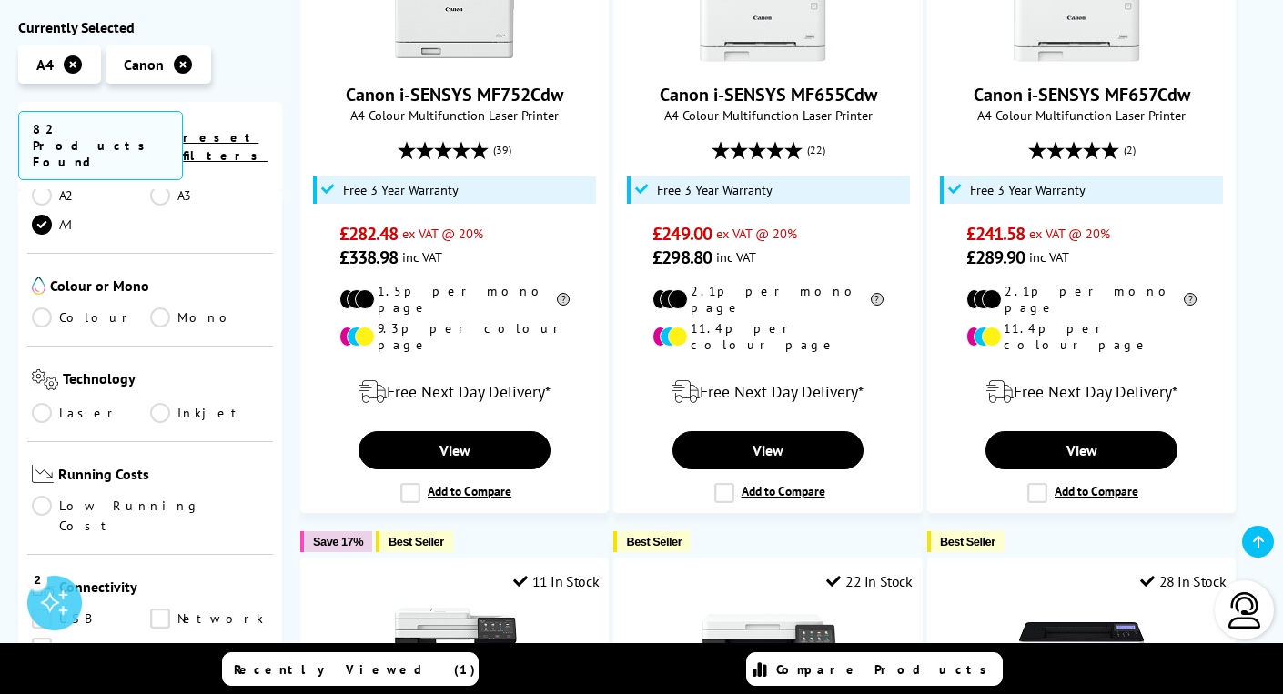
scroll to position [622, 0]
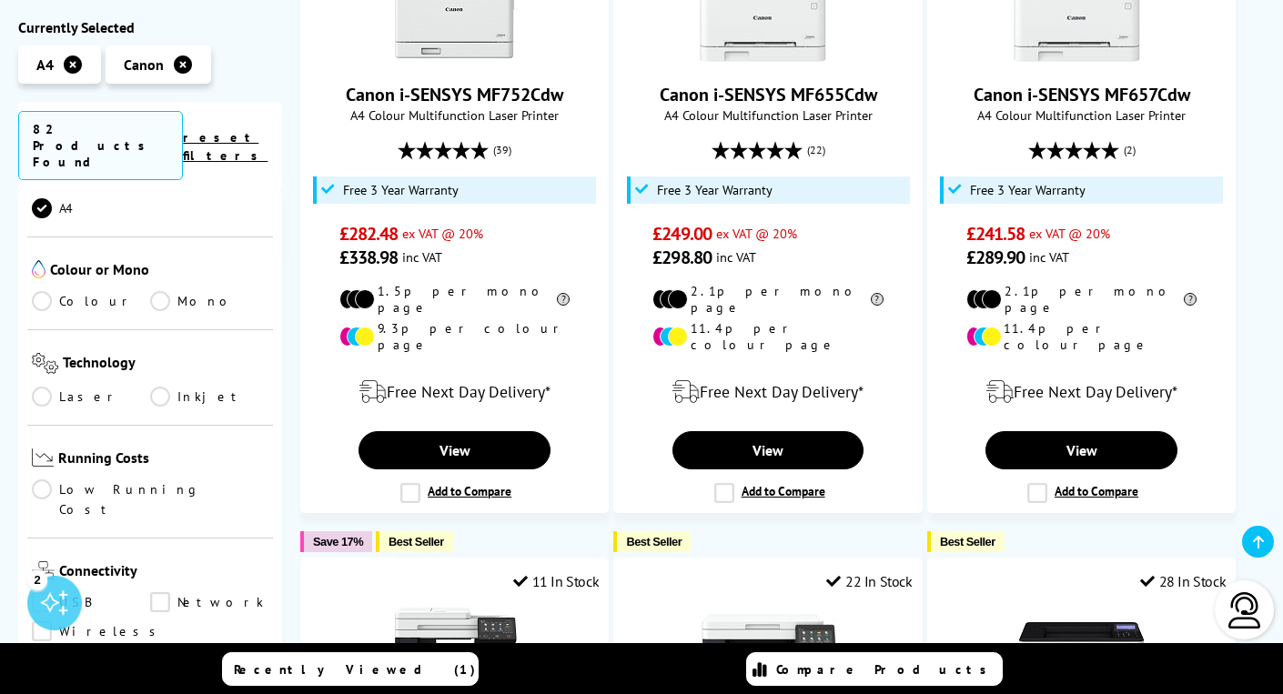
click at [44, 387] on link "Laser" at bounding box center [91, 397] width 118 height 20
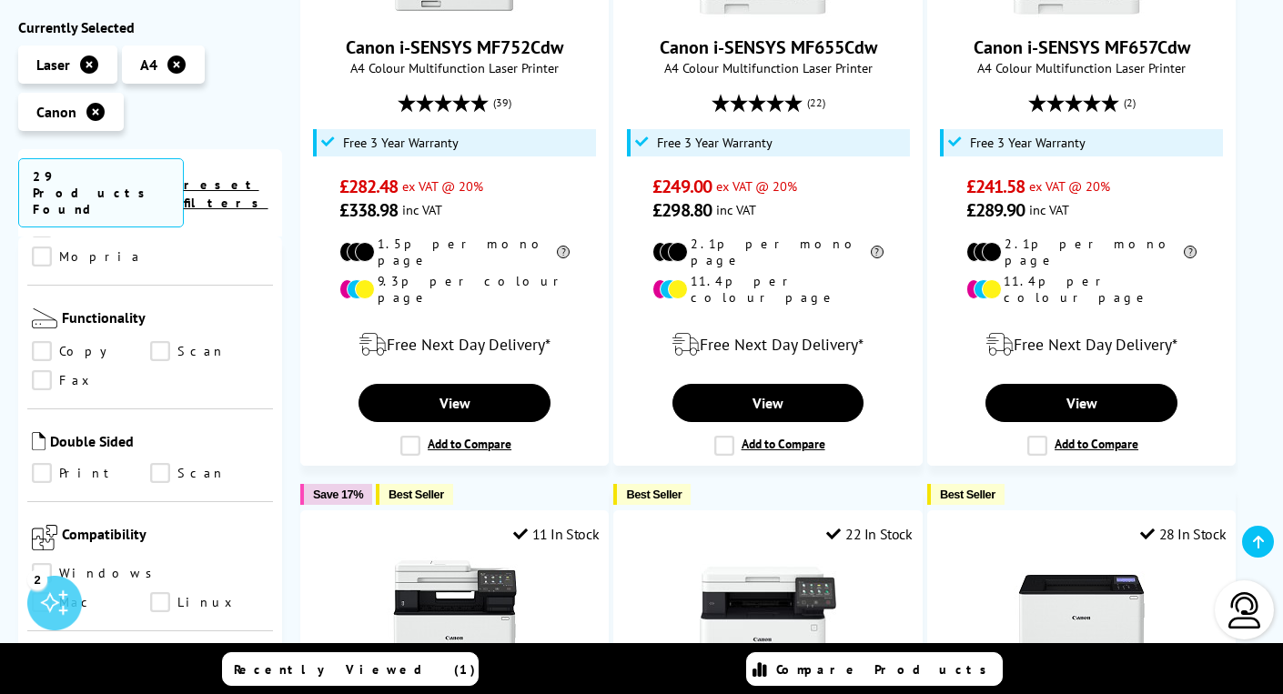
scroll to position [1105, 0]
click at [44, 461] on link "Print" at bounding box center [91, 471] width 118 height 20
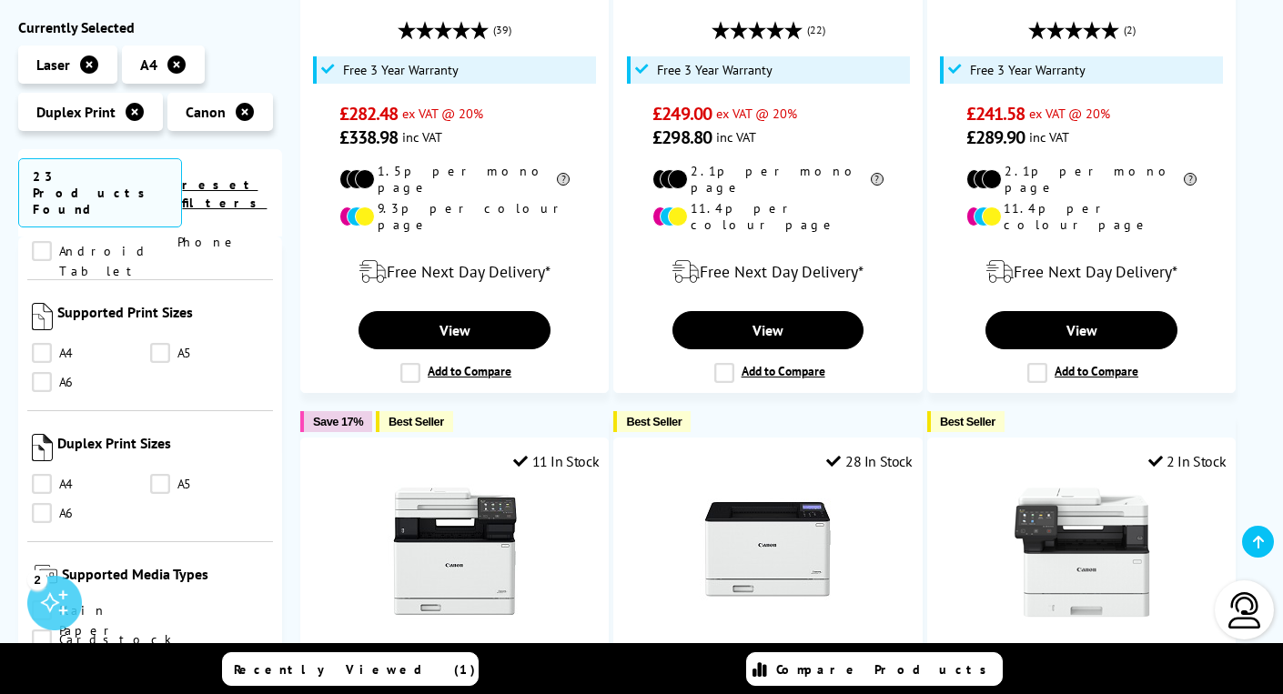
scroll to position [1635, 0]
click at [46, 474] on link "A4" at bounding box center [91, 484] width 118 height 20
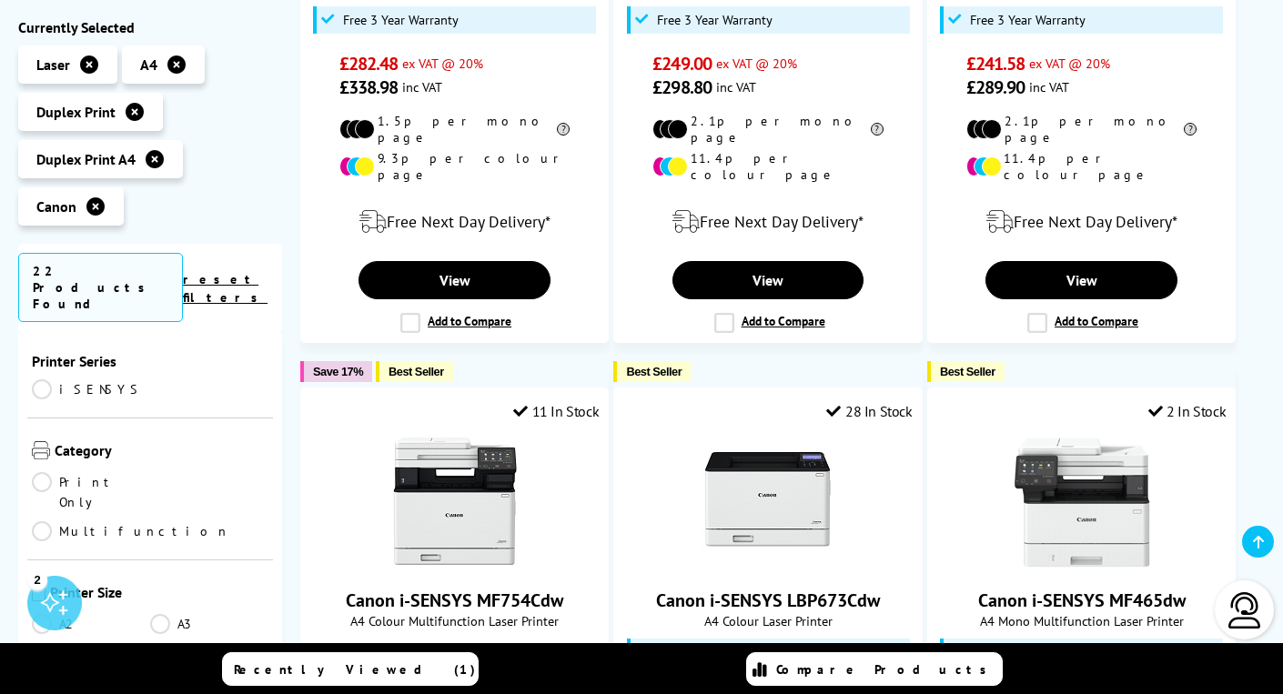
scroll to position [218, 0]
click at [44, 375] on link "iSENSYS" at bounding box center [91, 385] width 118 height 20
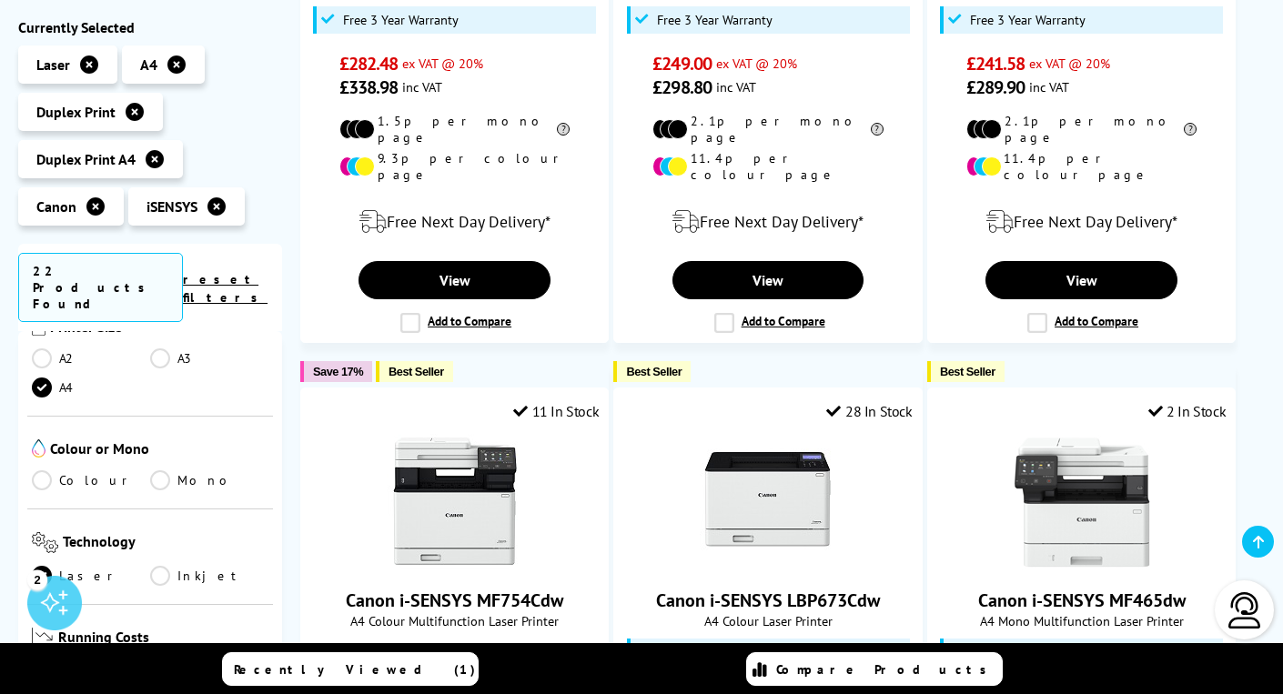
scroll to position [289, 0]
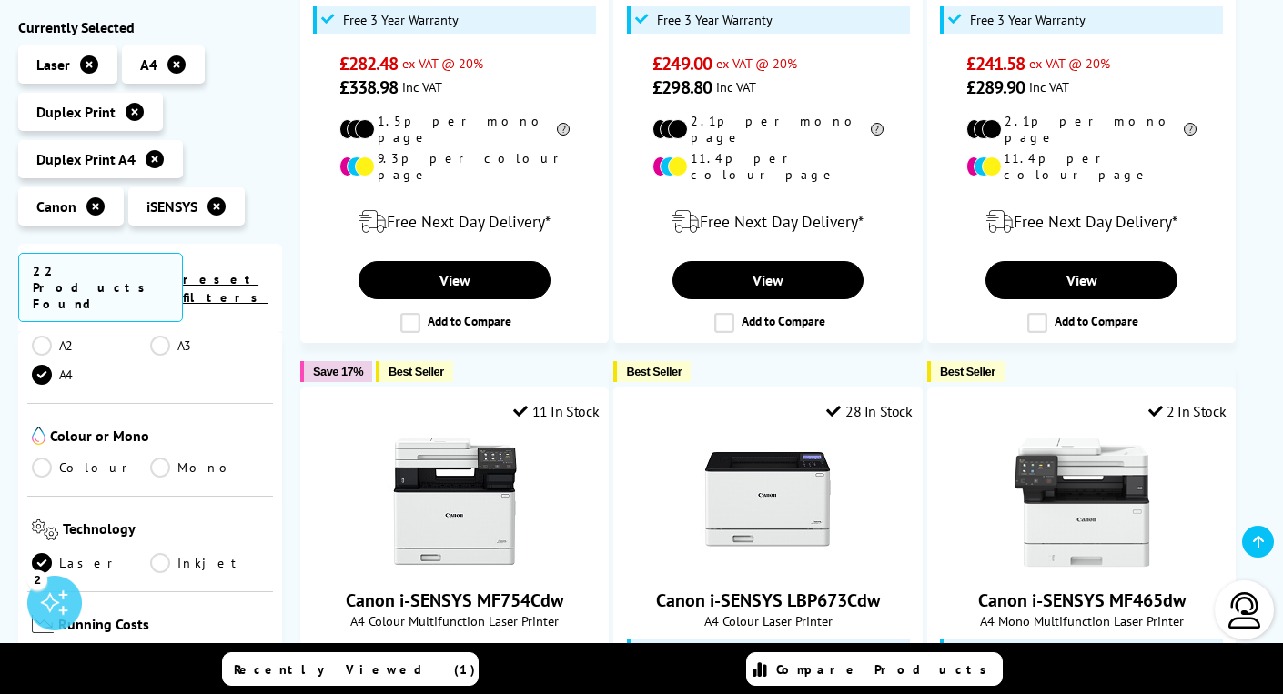
click at [39, 458] on link "Colour" at bounding box center [91, 468] width 118 height 20
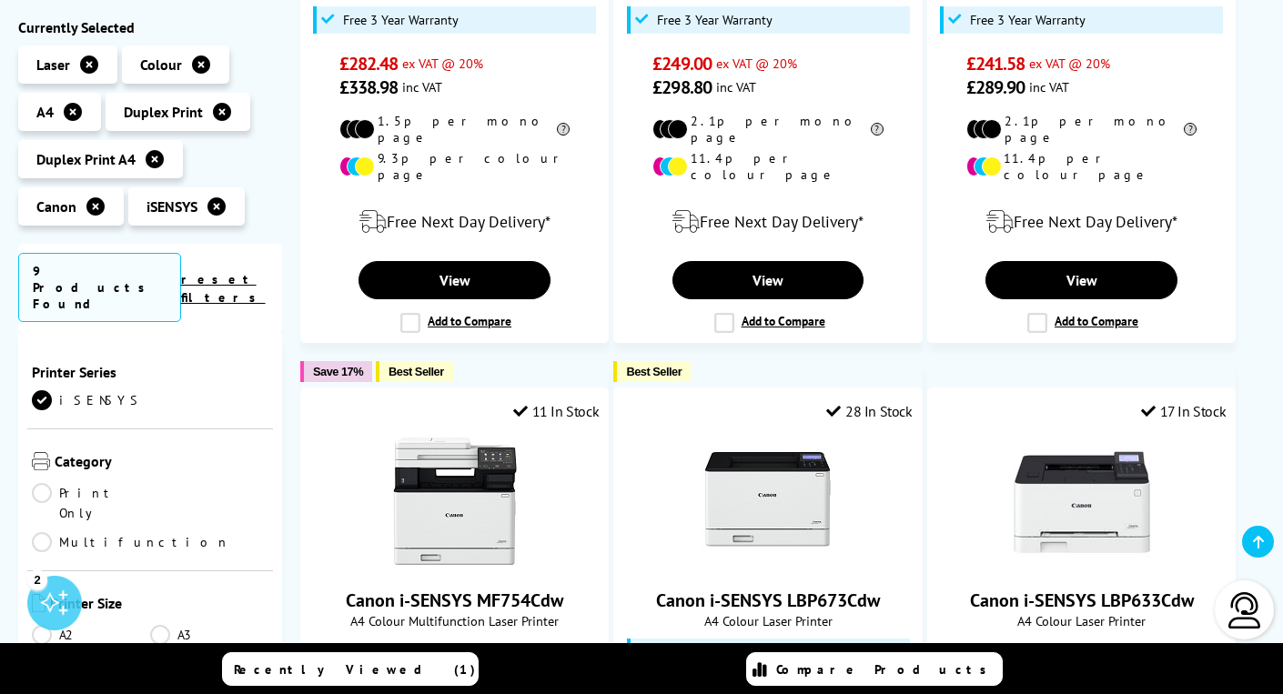
scroll to position [289, 0]
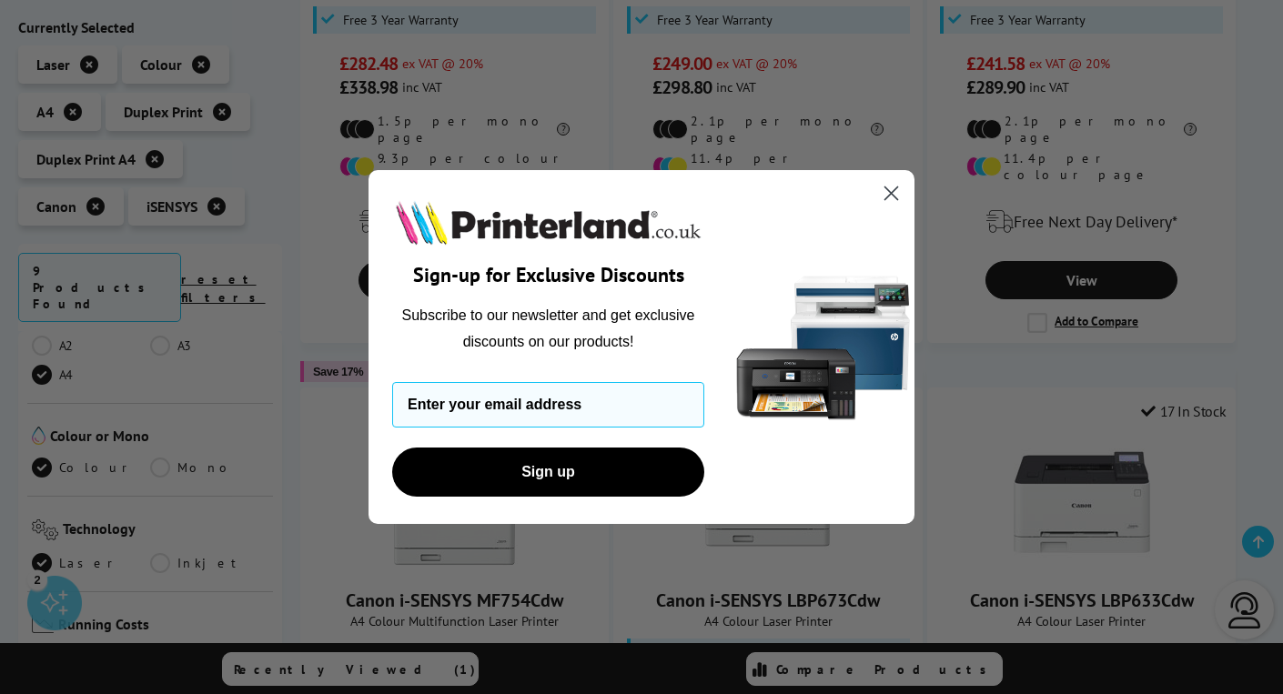
click at [887, 192] on circle "Close dialog" at bounding box center [892, 193] width 30 height 30
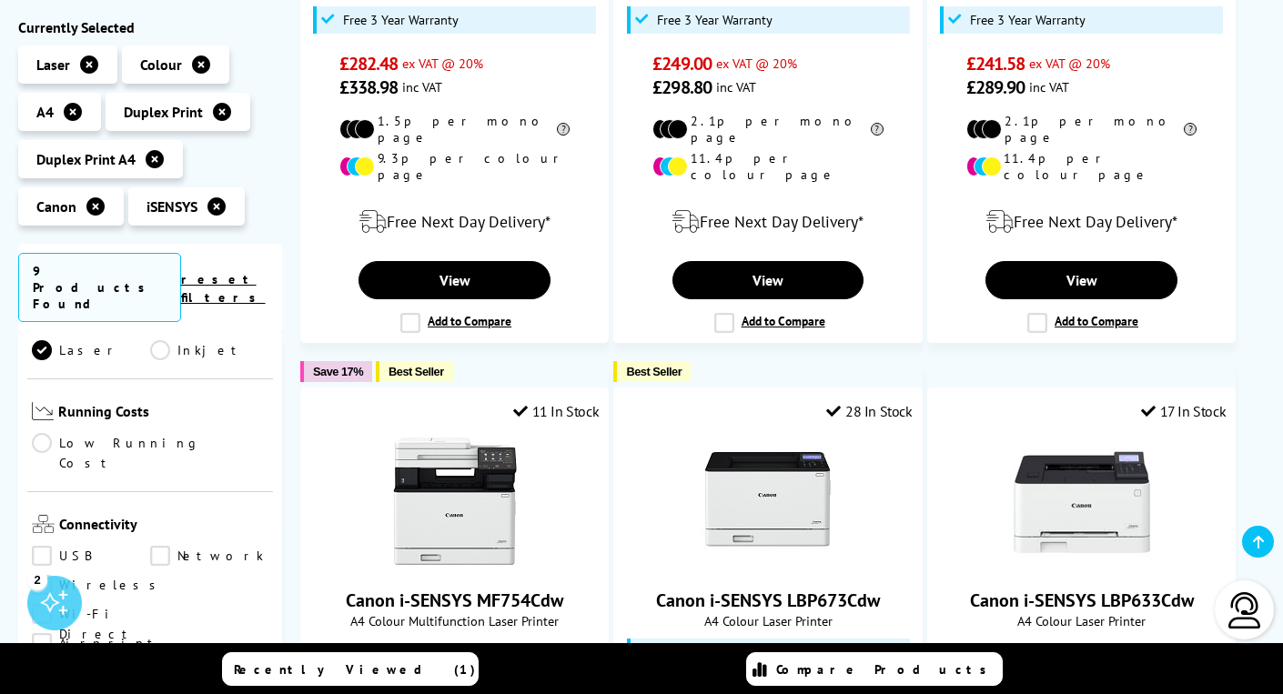
scroll to position [505, 0]
click at [42, 573] on link "Wireless" at bounding box center [99, 583] width 134 height 20
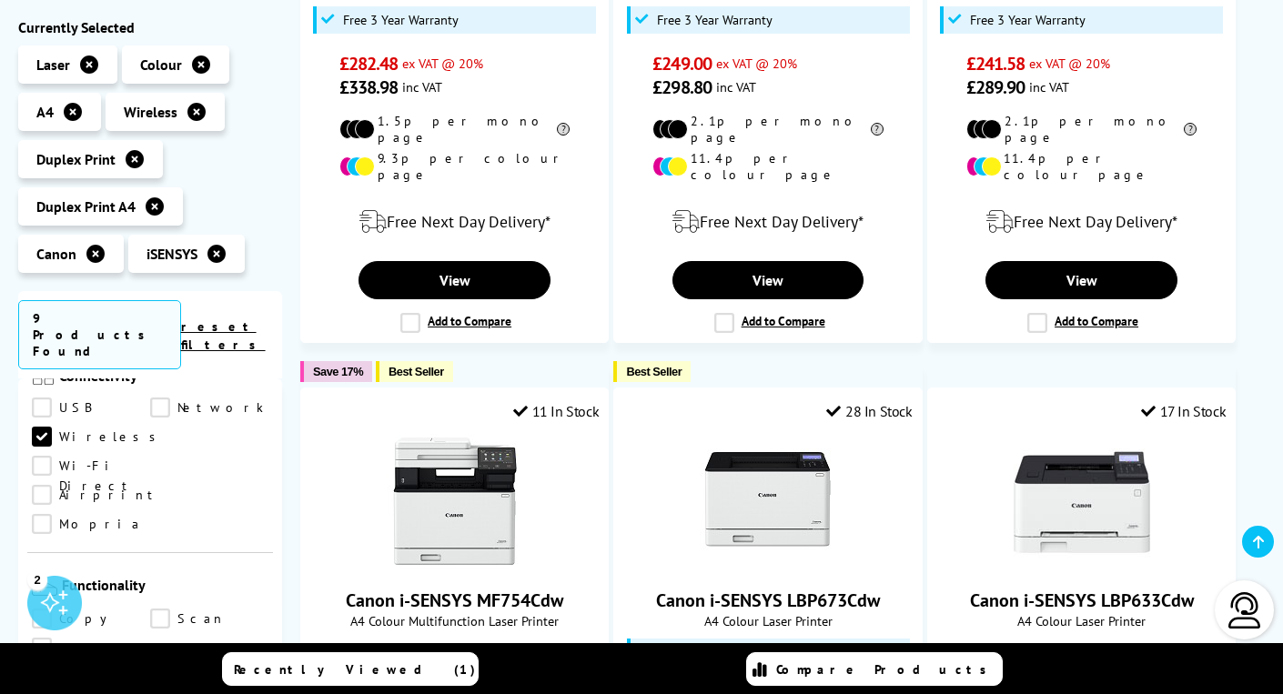
scroll to position [700, 0]
click at [47, 608] on link "Copy" at bounding box center [91, 618] width 118 height 20
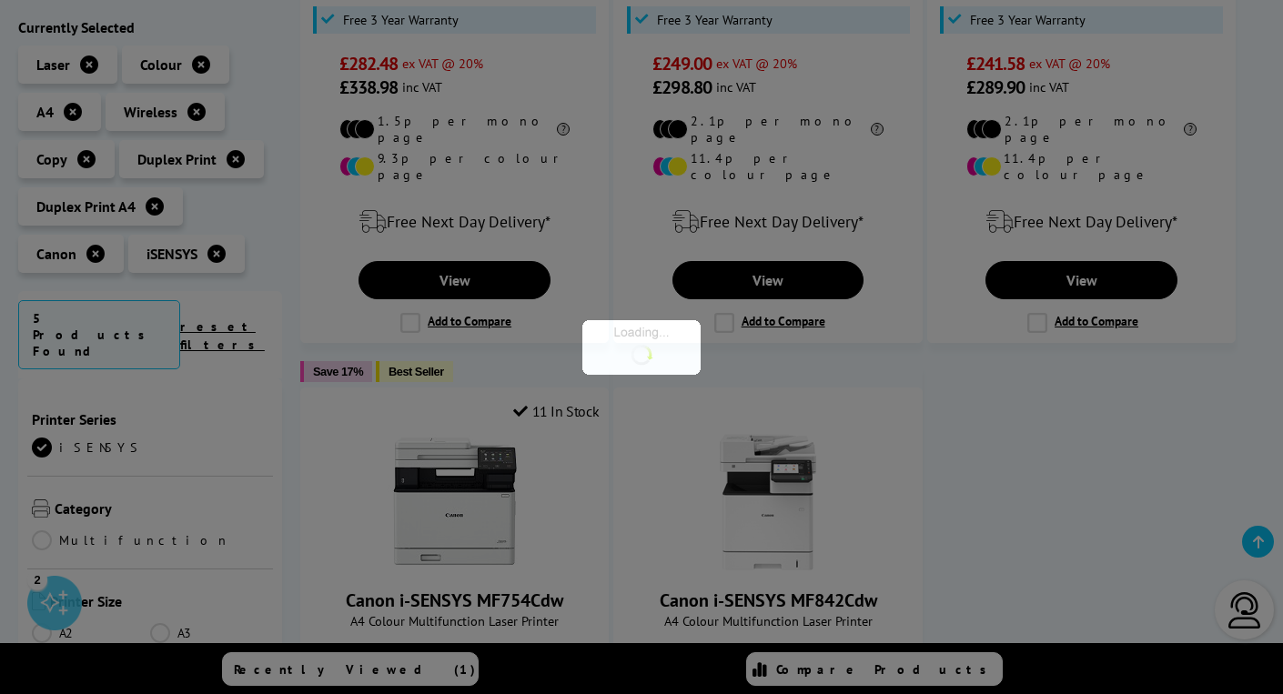
scroll to position [700, 0]
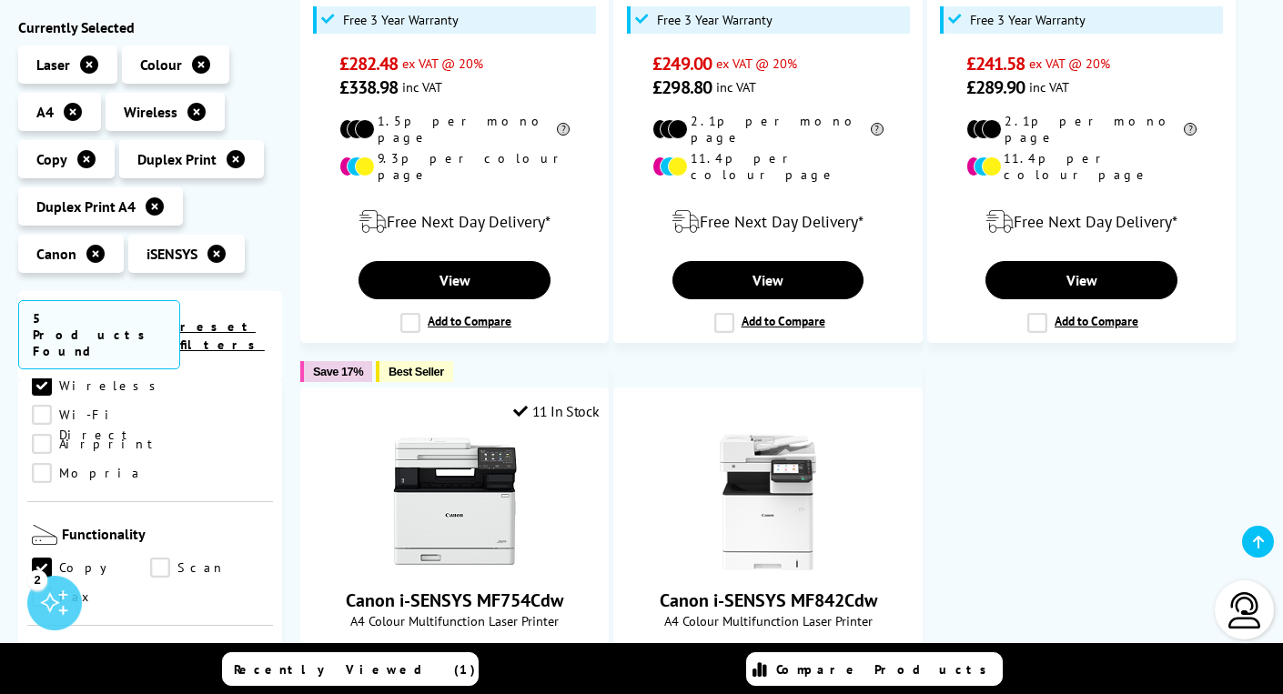
click at [166, 559] on link "Scan" at bounding box center [209, 569] width 118 height 20
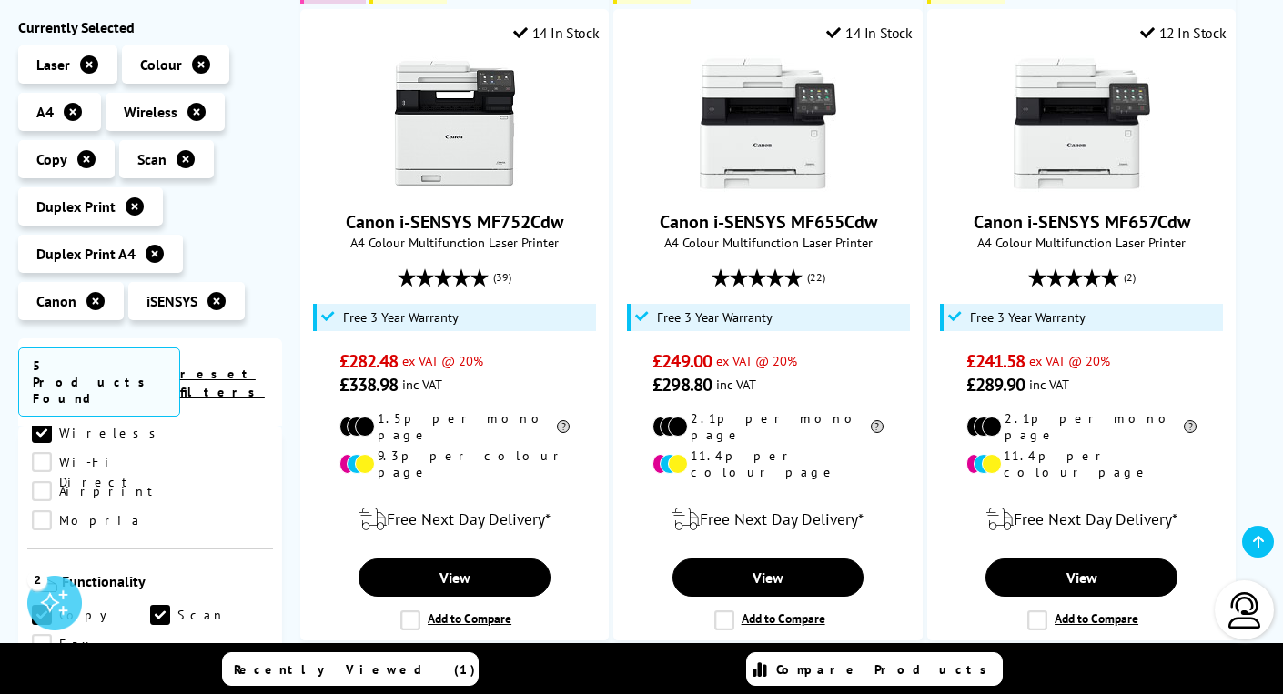
scroll to position [457, 0]
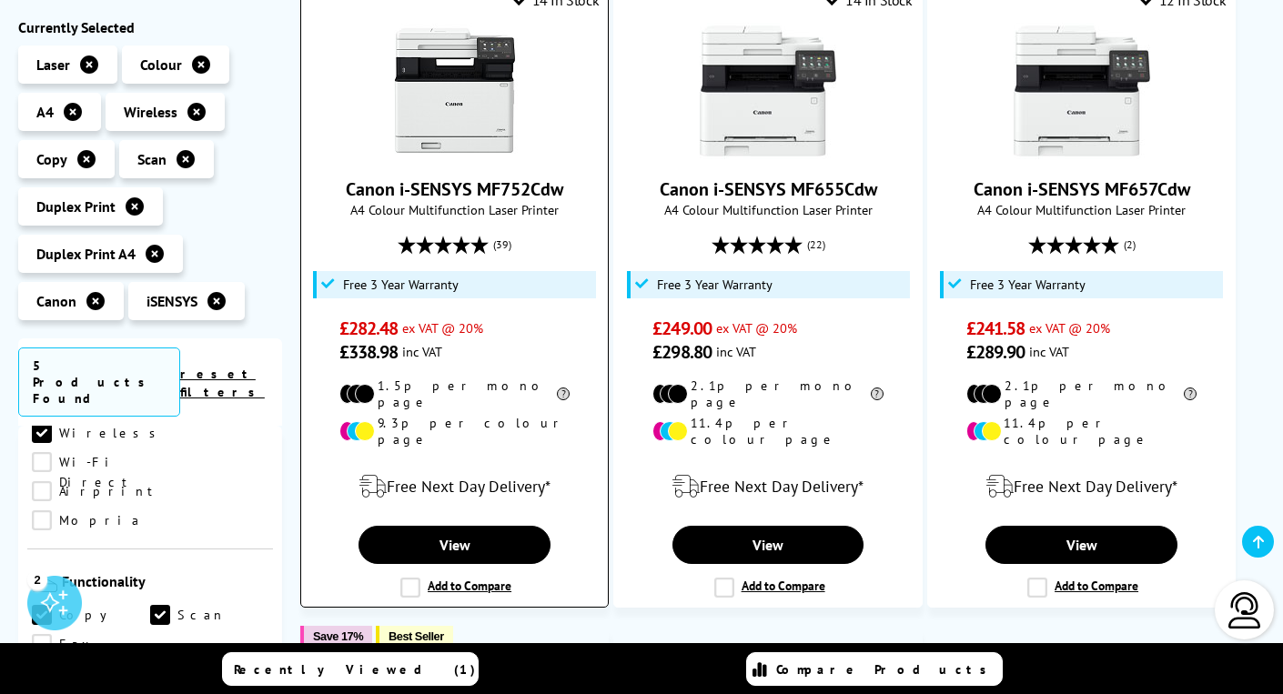
click at [408, 578] on label "Add to Compare" at bounding box center [455, 588] width 111 height 20
click at [0, 0] on input "Add to Compare" at bounding box center [0, 0] width 0 height 0
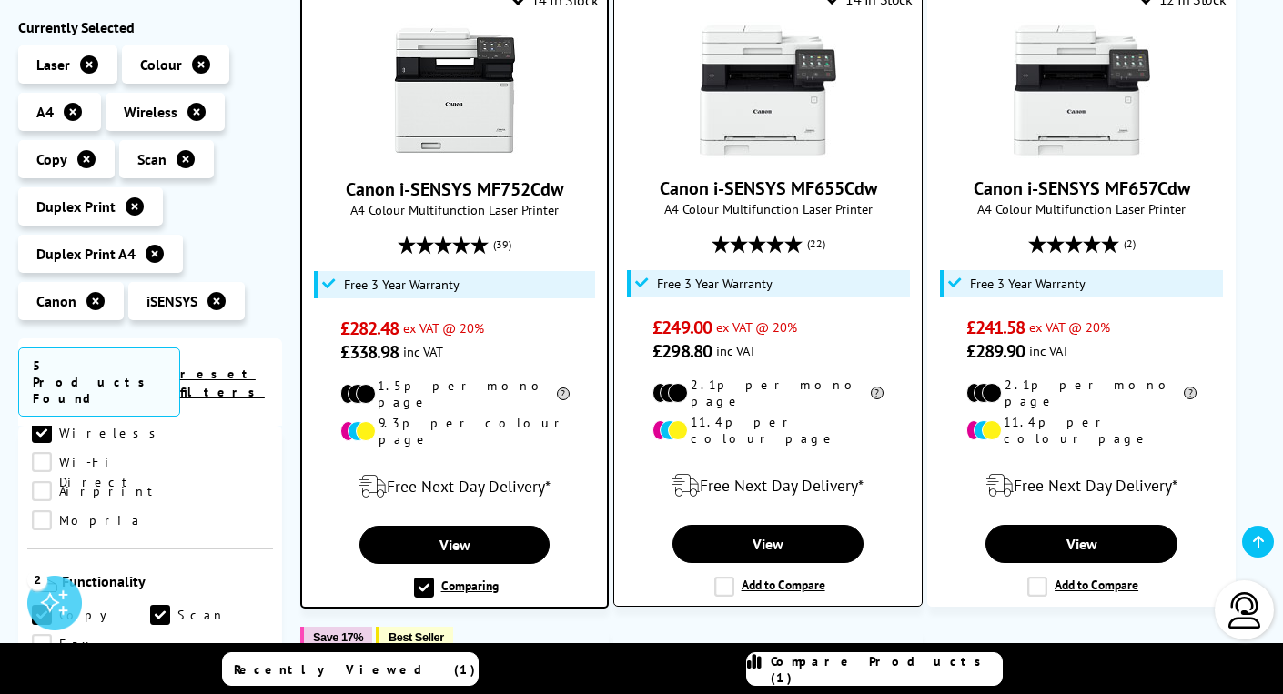
click at [725, 577] on label "Add to Compare" at bounding box center [769, 587] width 111 height 20
click at [0, 0] on input "Add to Compare" at bounding box center [0, 0] width 0 height 0
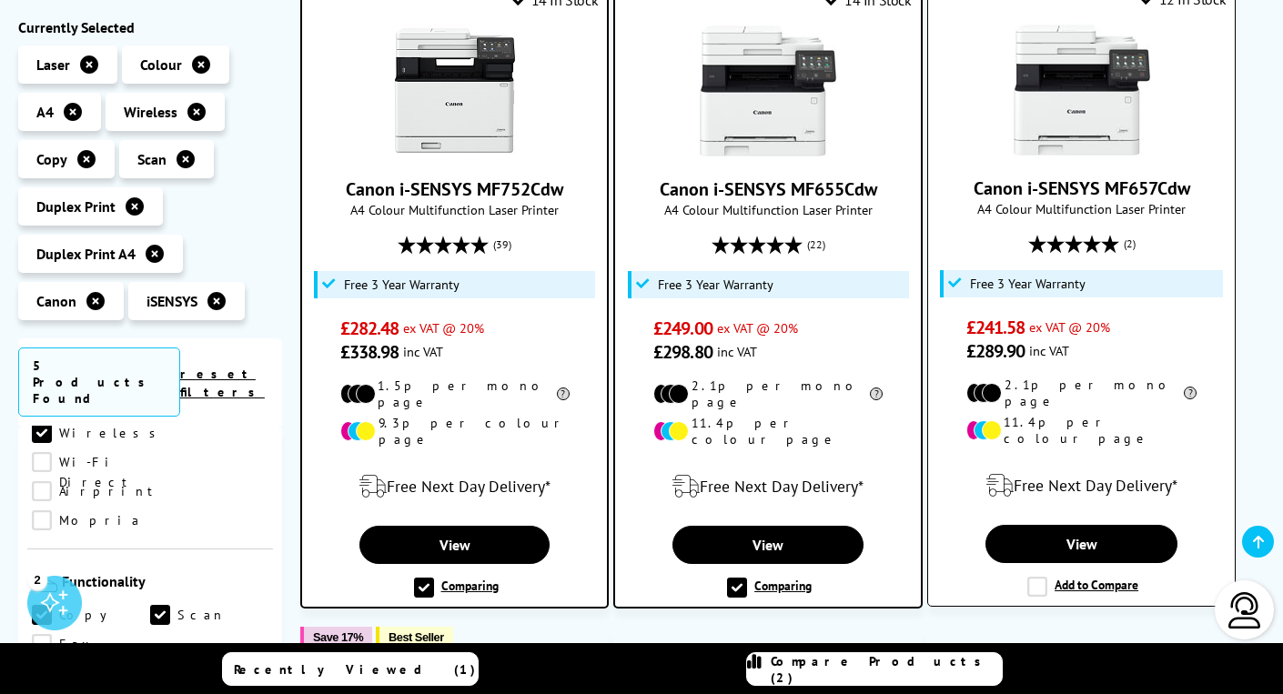
click at [1044, 577] on label "Add to Compare" at bounding box center [1083, 587] width 111 height 20
click at [0, 0] on input "Add to Compare" at bounding box center [0, 0] width 0 height 0
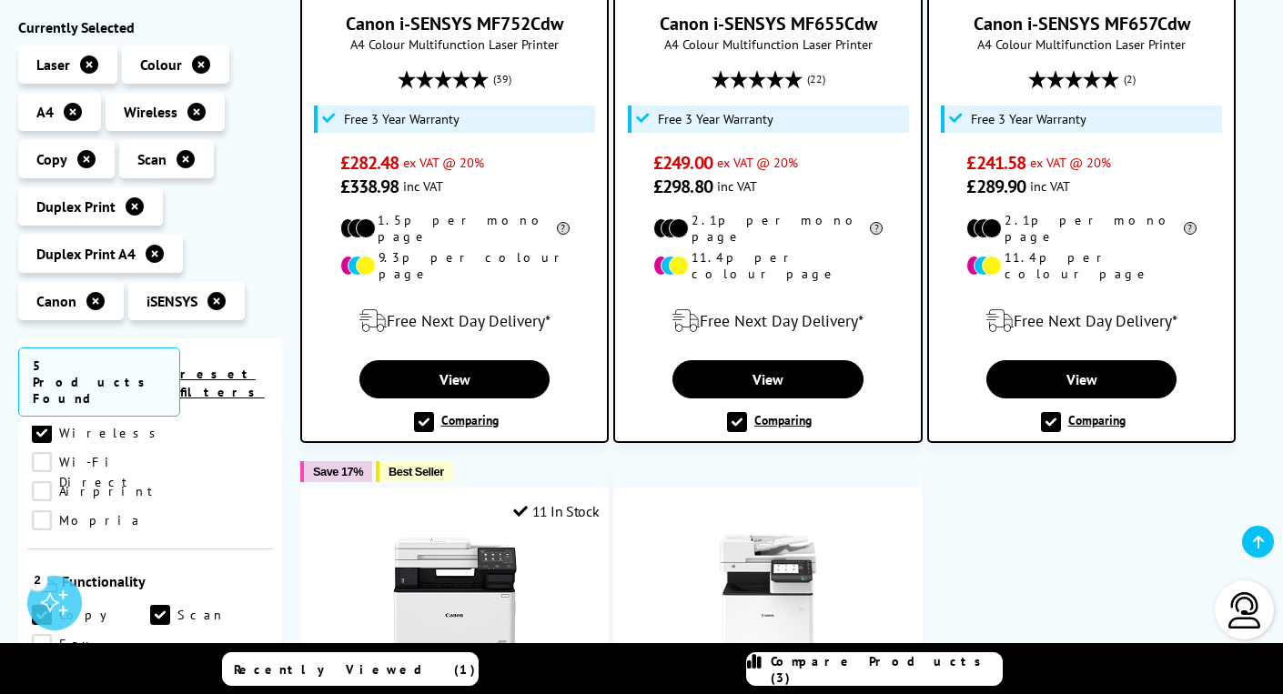
scroll to position [632, 0]
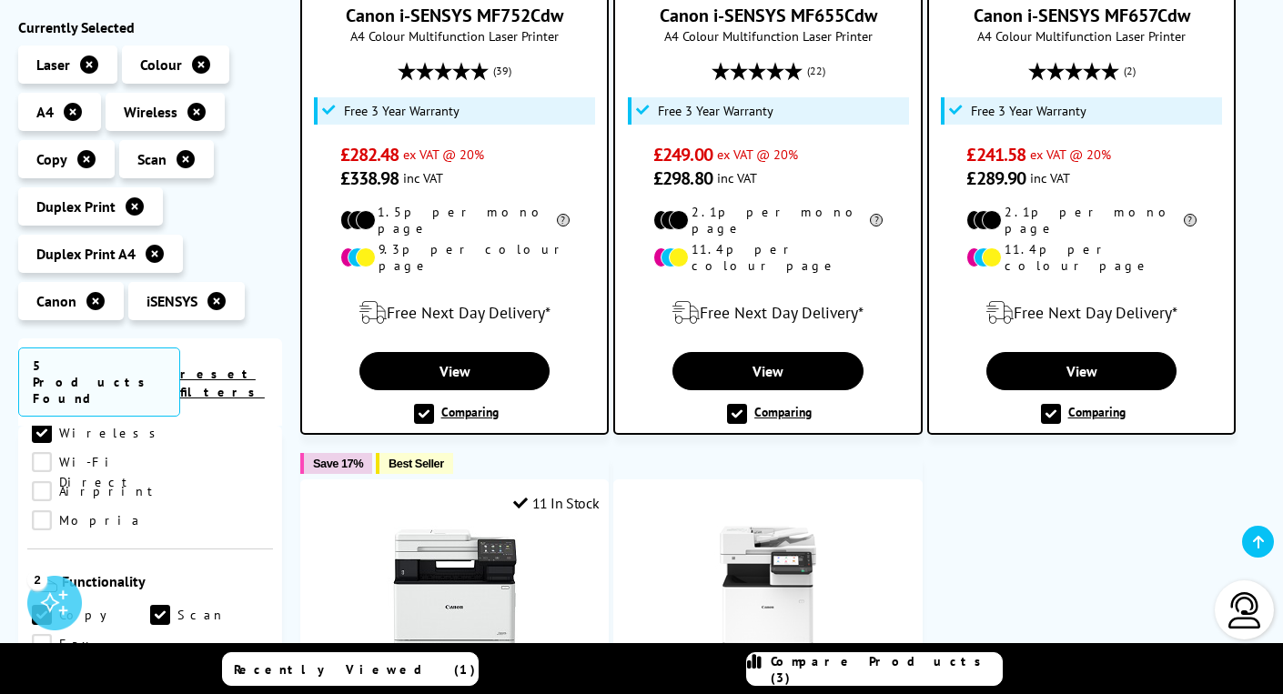
click at [872, 683] on link "Compare Products (3)" at bounding box center [874, 670] width 257 height 34
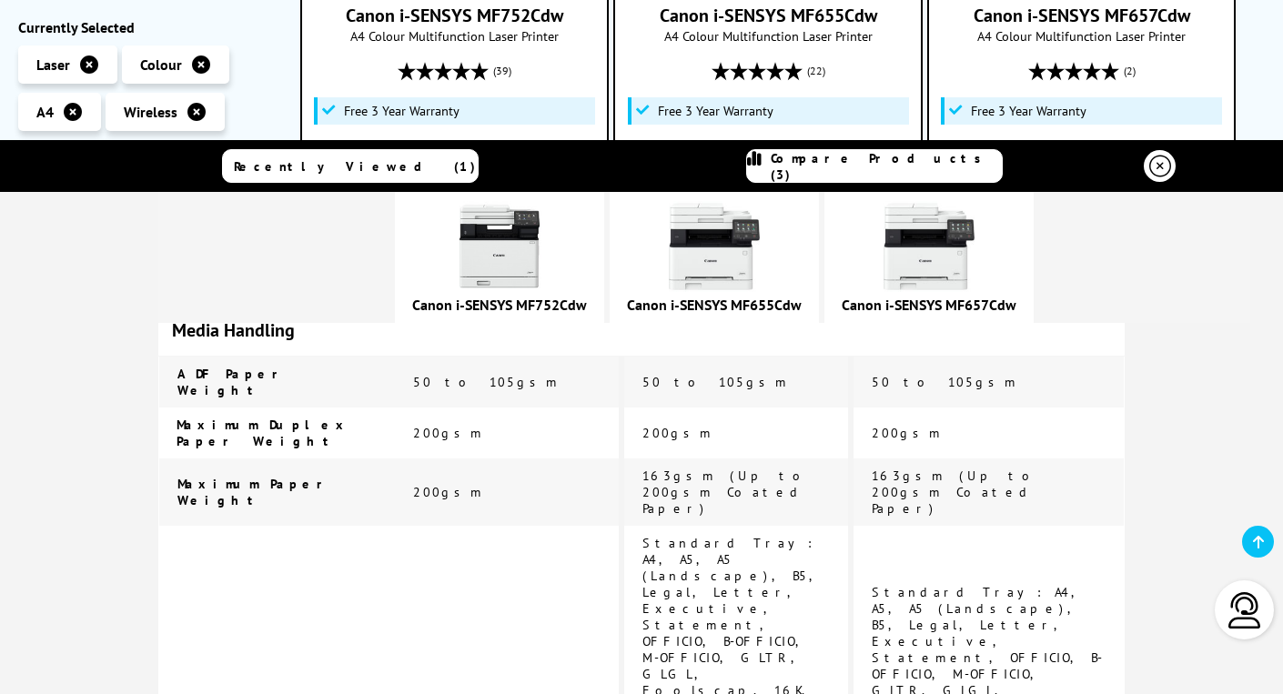
scroll to position [3513, 0]
click at [756, 239] on img at bounding box center [714, 246] width 91 height 91
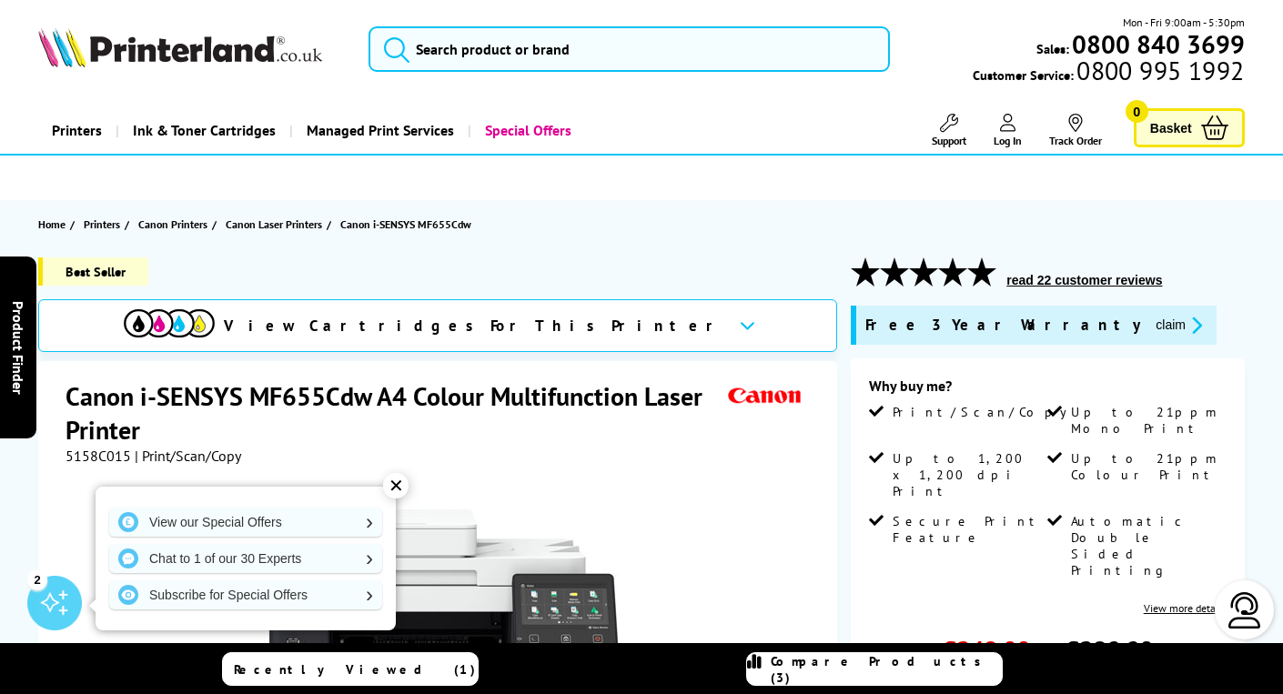
click at [401, 482] on div "✕" at bounding box center [395, 485] width 25 height 25
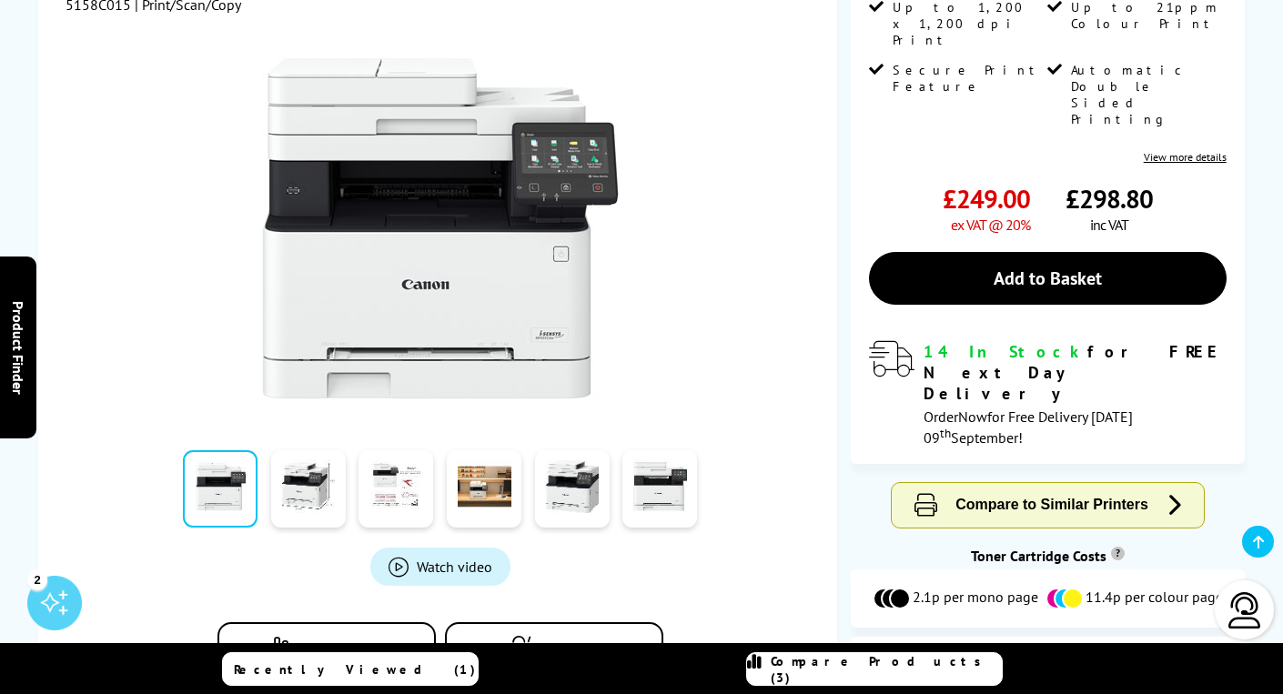
scroll to position [449, 0]
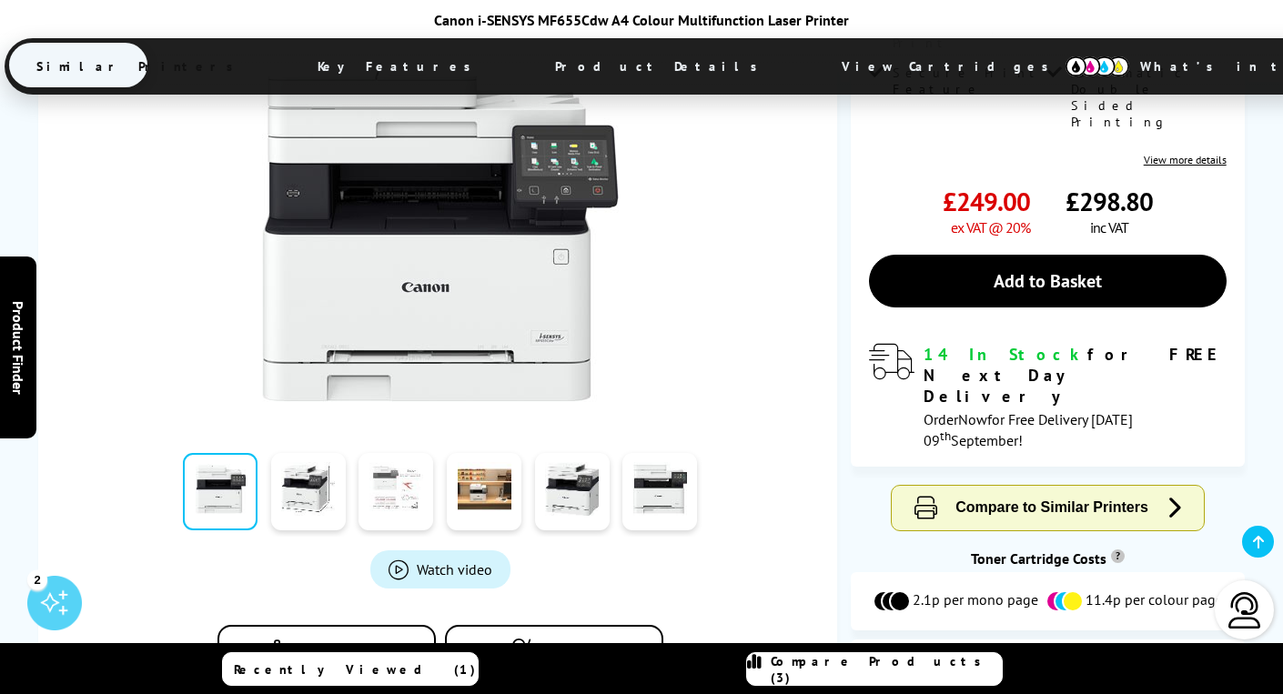
click at [405, 482] on link at bounding box center [396, 491] width 75 height 77
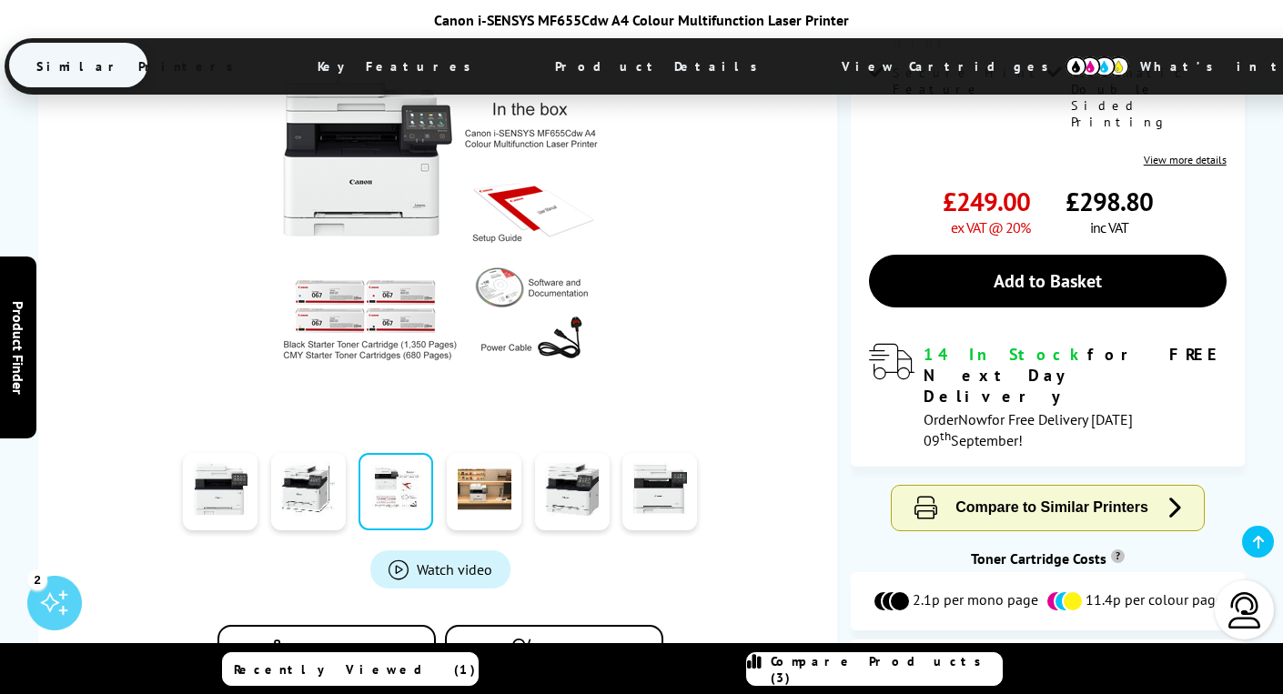
scroll to position [400, 0]
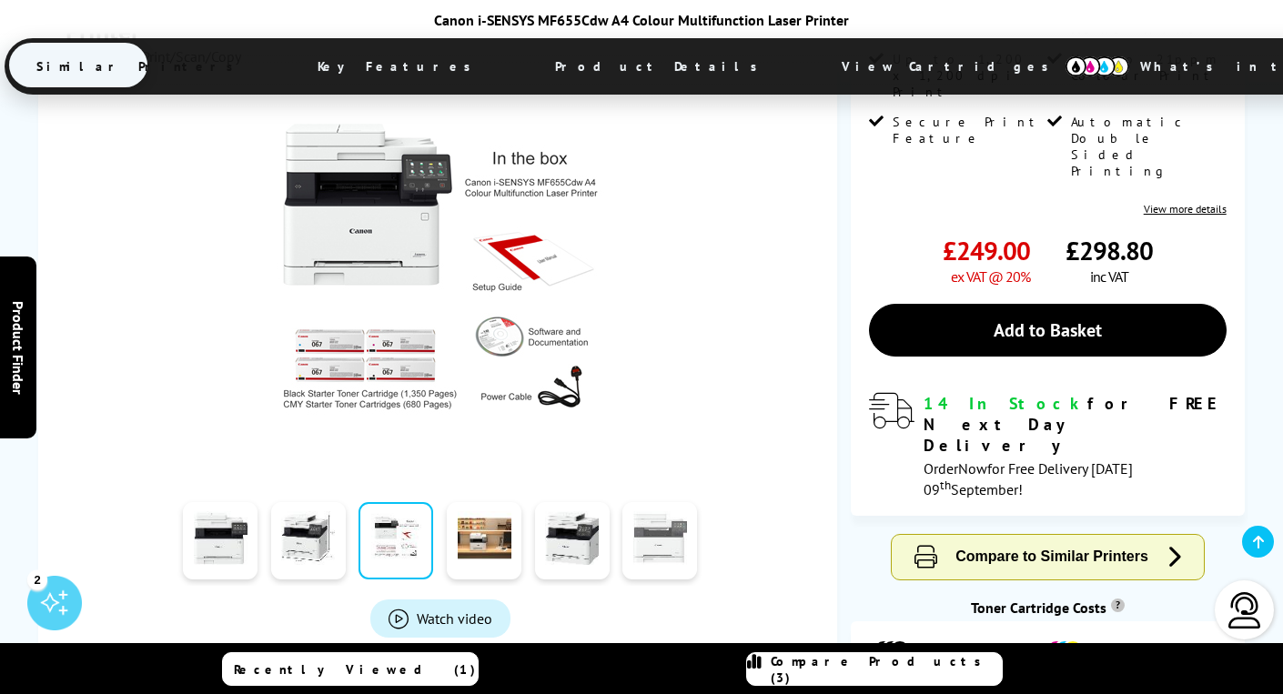
click at [664, 541] on link at bounding box center [660, 540] width 75 height 77
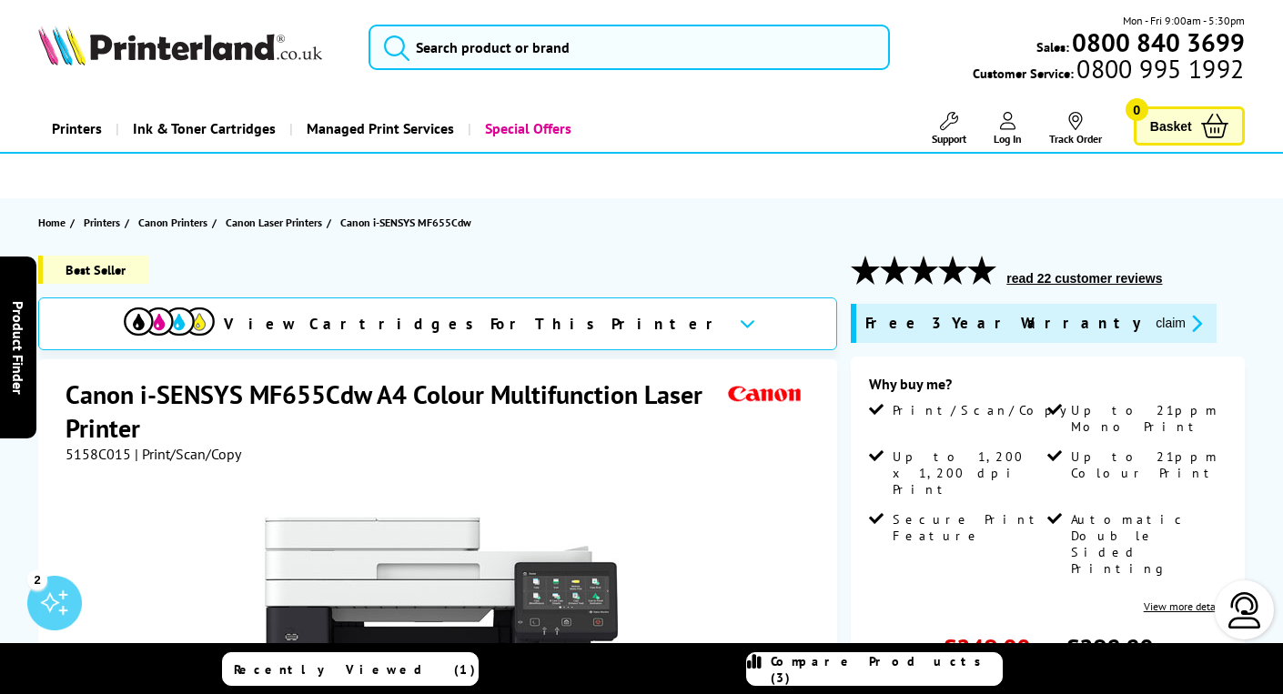
scroll to position [0, 0]
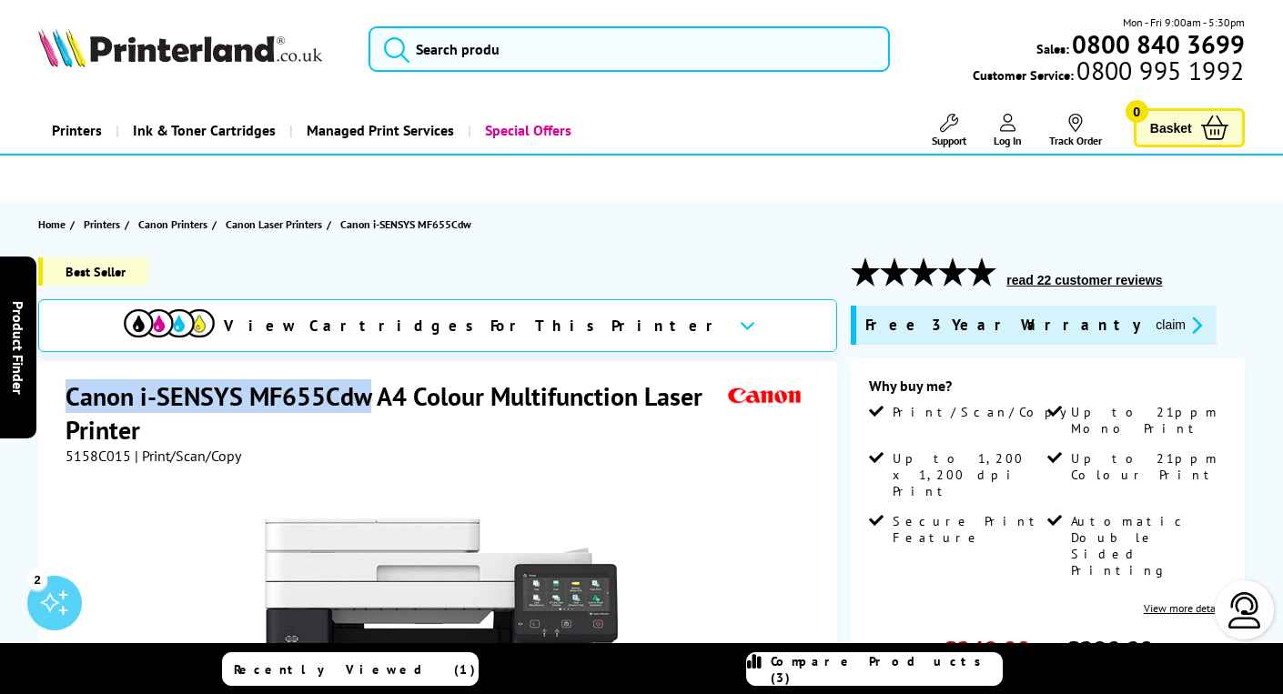
drag, startPoint x: 68, startPoint y: 404, endPoint x: 370, endPoint y: 400, distance: 301.3
click at [370, 400] on h1 "Canon i-SENSYS MF655Cdw A4 Colour Multifunction Laser Printer" at bounding box center [395, 413] width 658 height 67
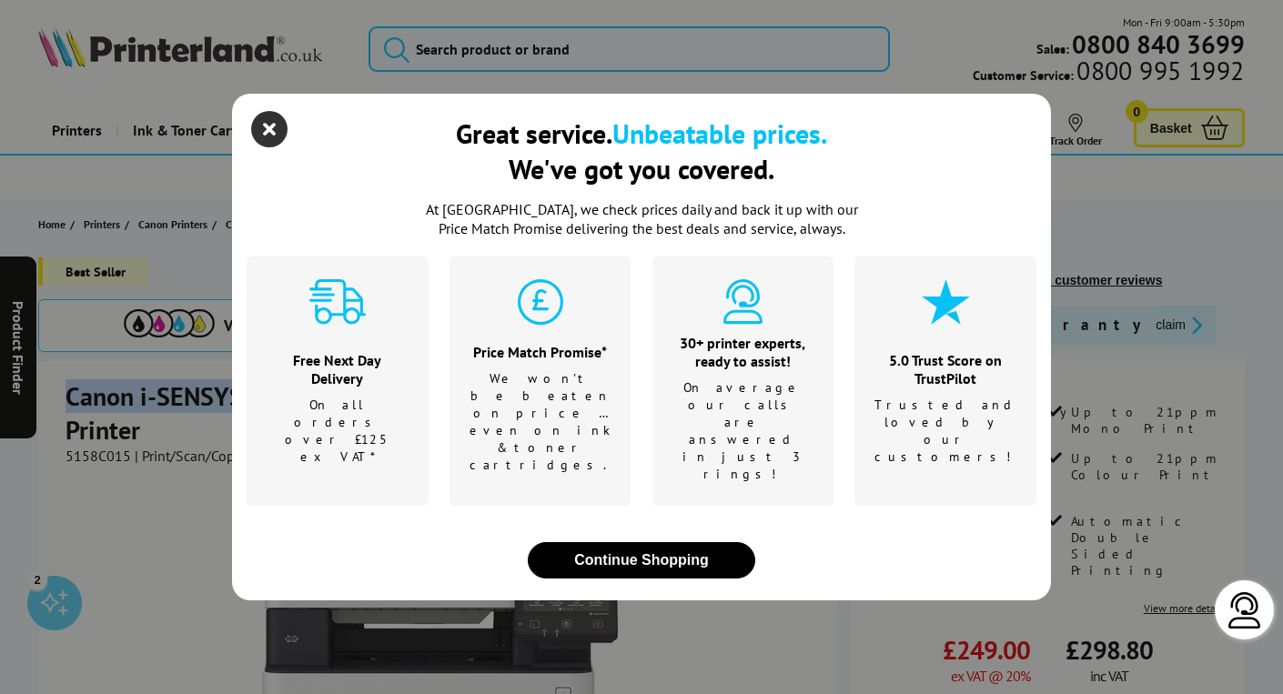
click at [276, 147] on icon "close modal" at bounding box center [269, 129] width 36 height 36
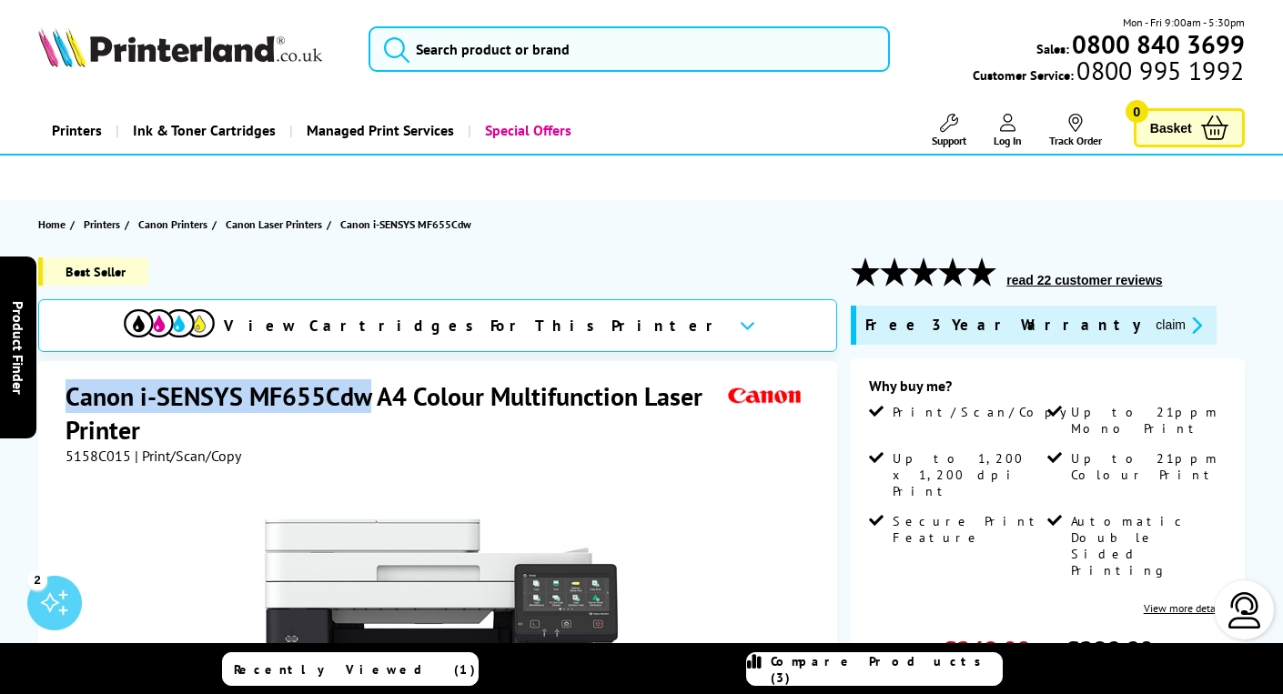
copy h1 "Canon i-SENSYS MF655Cdw"
